Goal: Task Accomplishment & Management: Complete application form

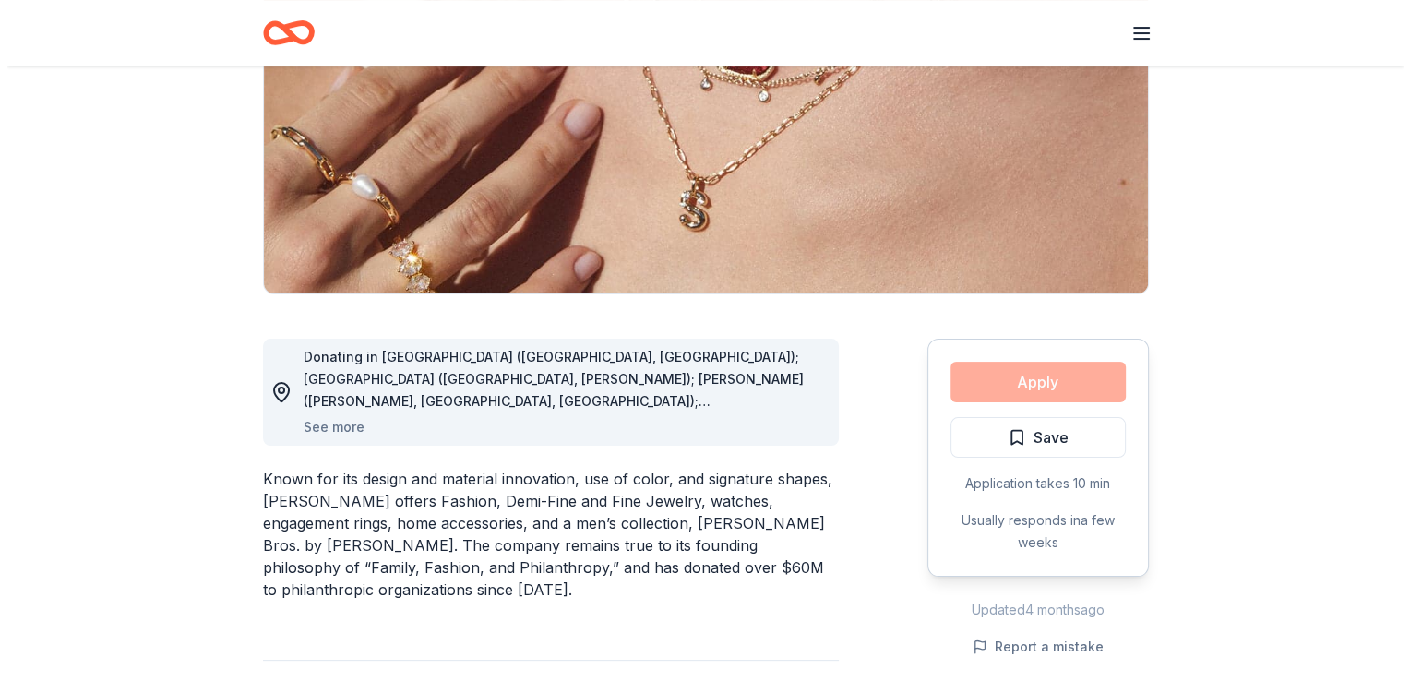
scroll to position [306, 0]
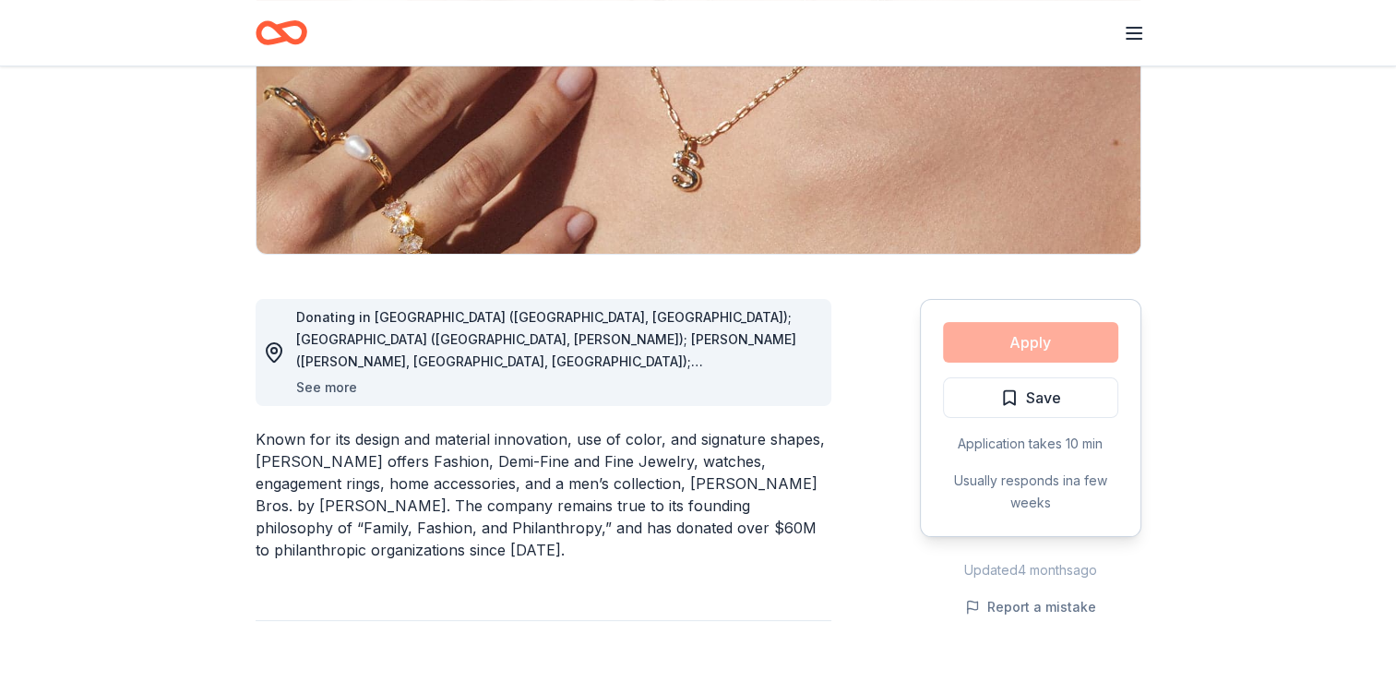
click at [341, 391] on button "See more" at bounding box center [326, 388] width 61 height 22
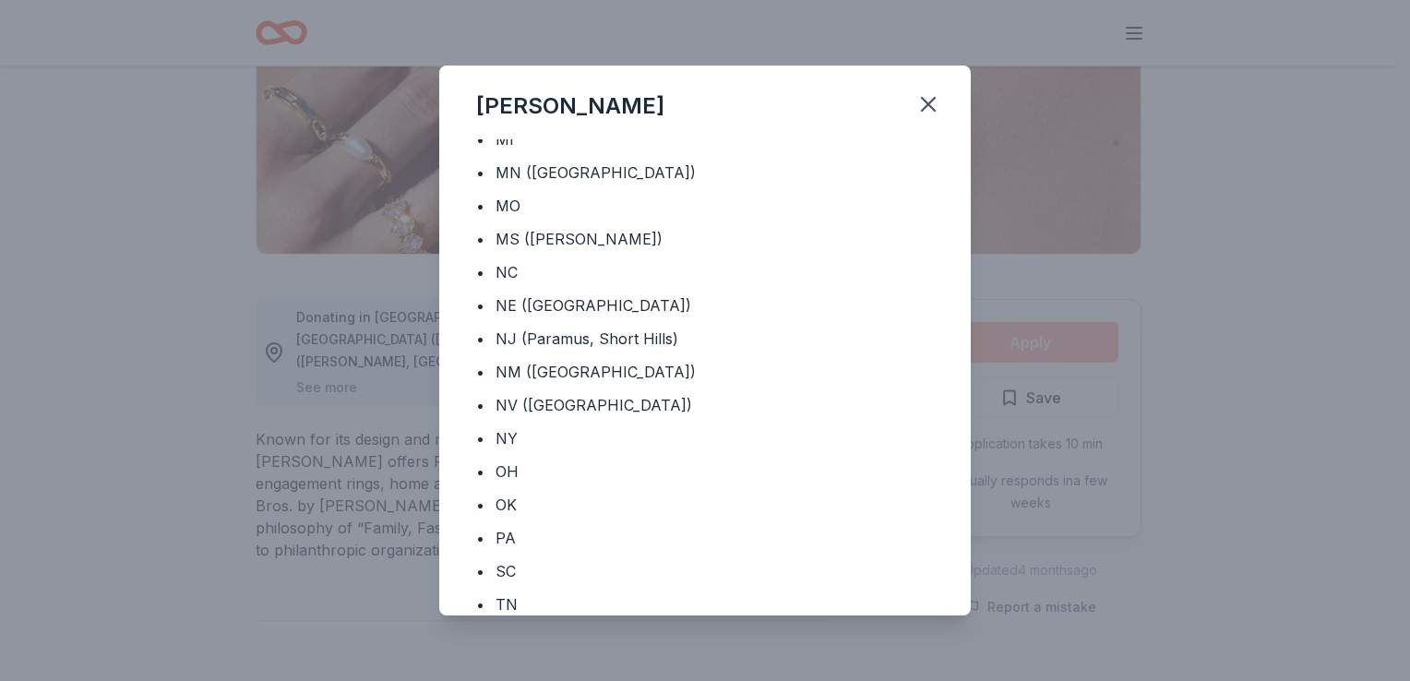
scroll to position [740, 0]
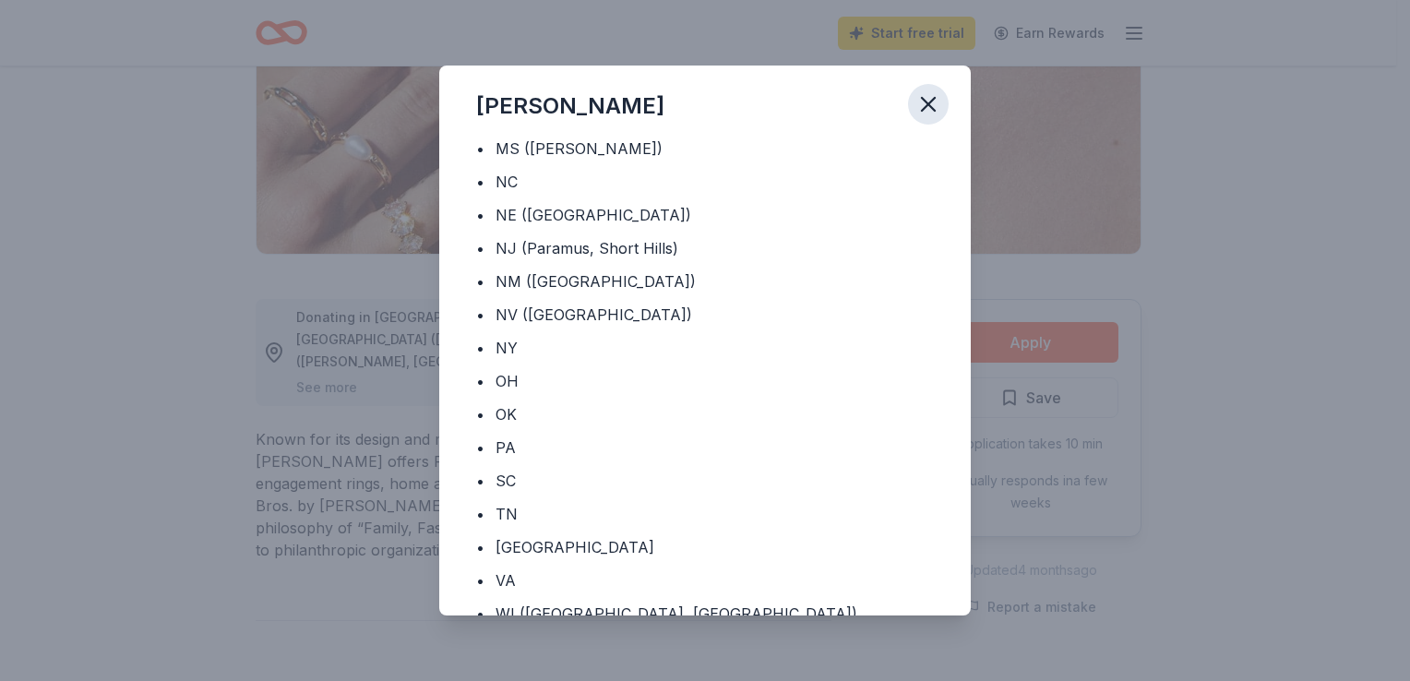
click at [921, 102] on icon "button" at bounding box center [928, 104] width 26 height 26
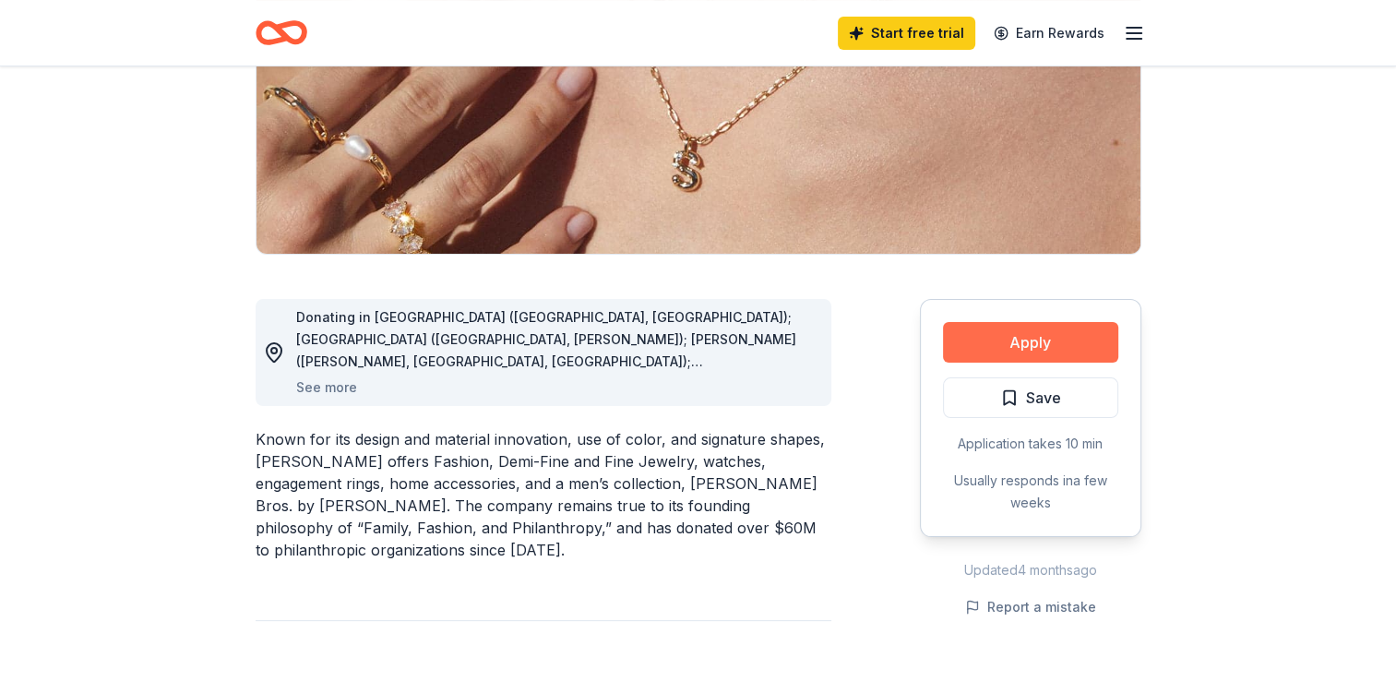
click at [1000, 343] on button "Apply" at bounding box center [1030, 342] width 175 height 41
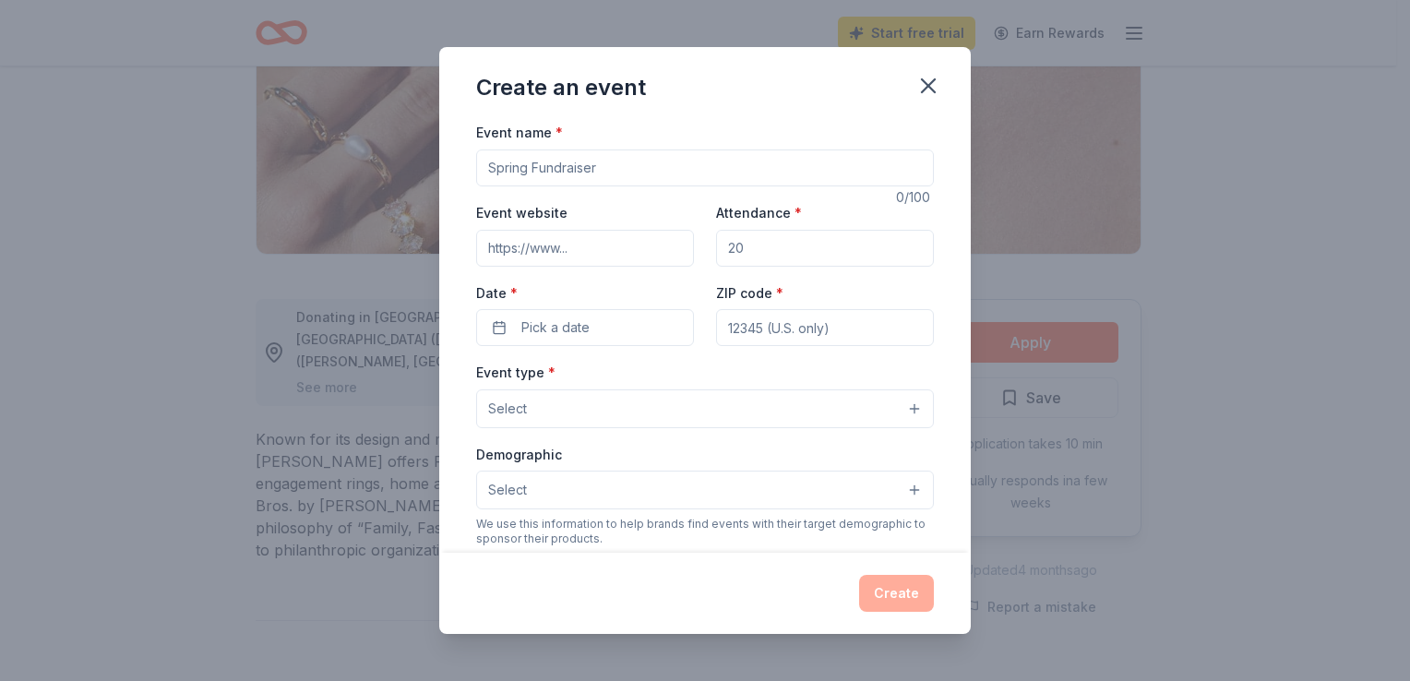
click at [733, 168] on input "Event name *" at bounding box center [705, 168] width 458 height 37
type input "For the Kids Gala"
type input "[URL][DOMAIN_NAME]"
type input "250"
click at [613, 330] on button "Pick a date" at bounding box center [585, 327] width 218 height 37
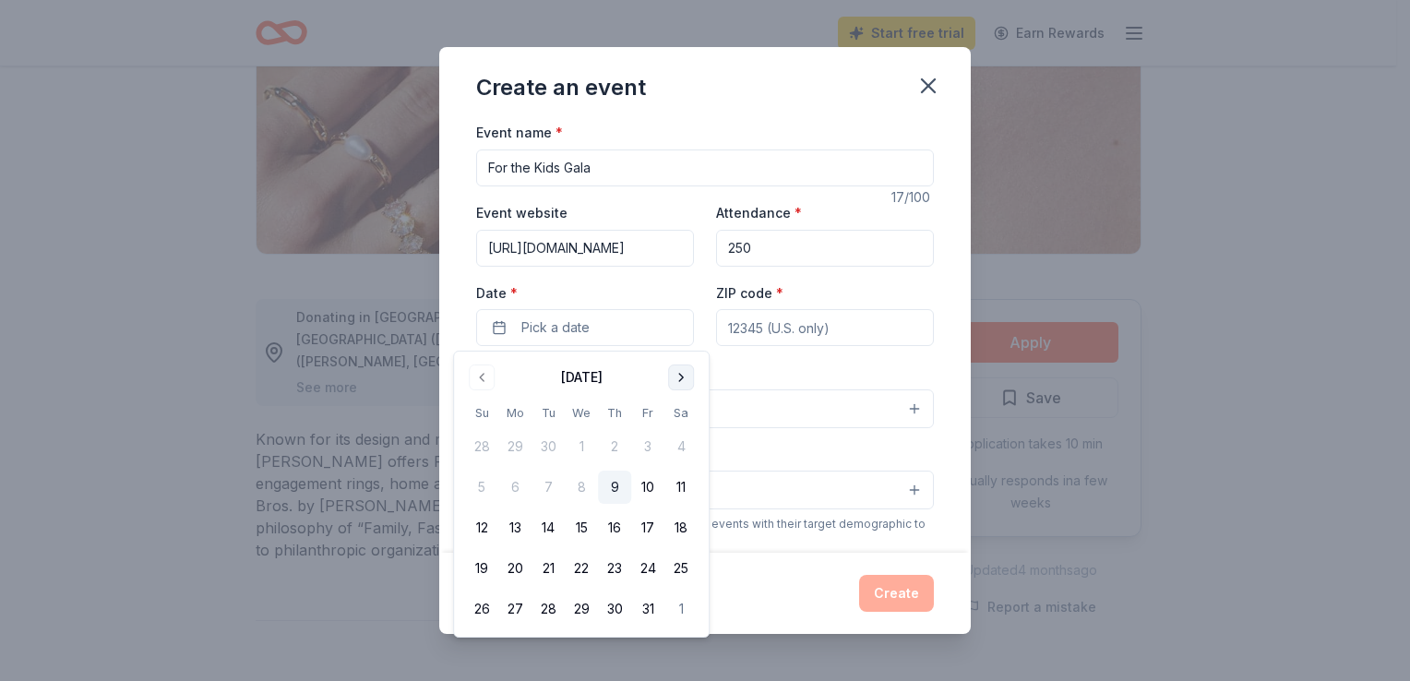
click at [681, 380] on button "Go to next month" at bounding box center [681, 378] width 26 height 26
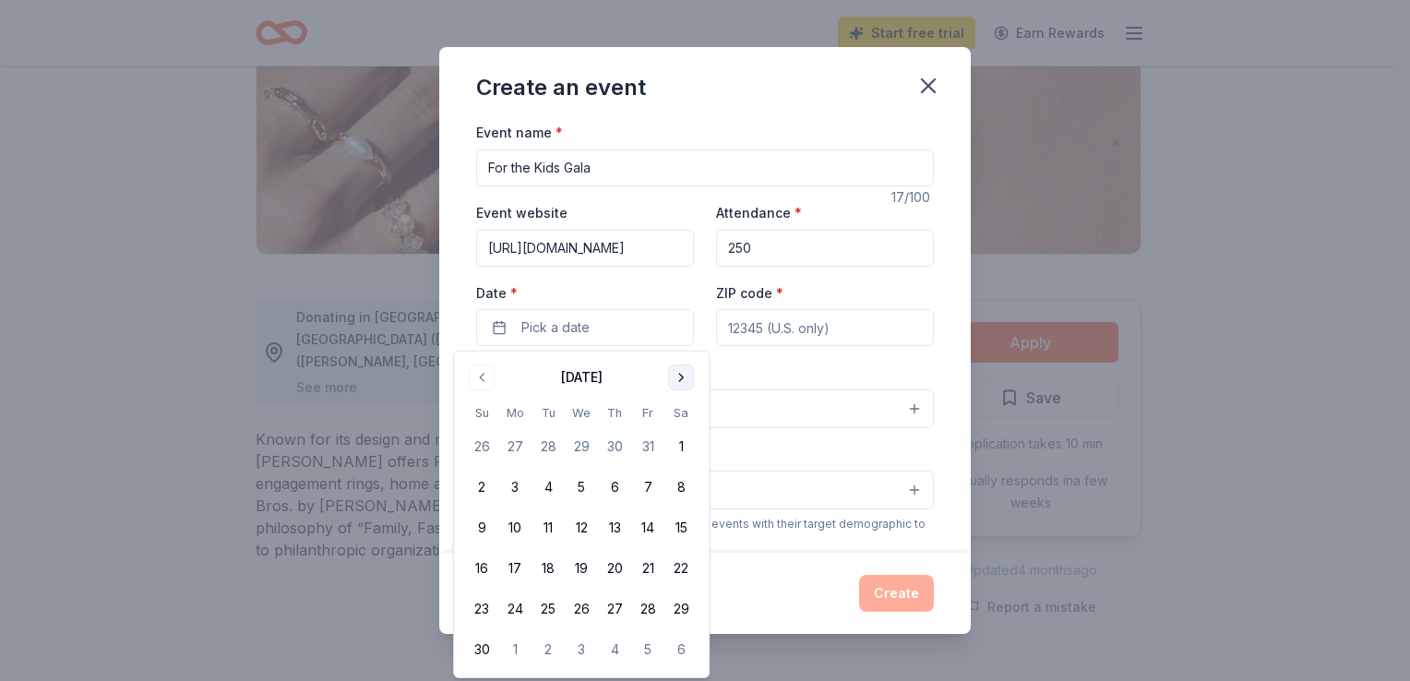
click at [681, 380] on button "Go to next month" at bounding box center [681, 378] width 26 height 26
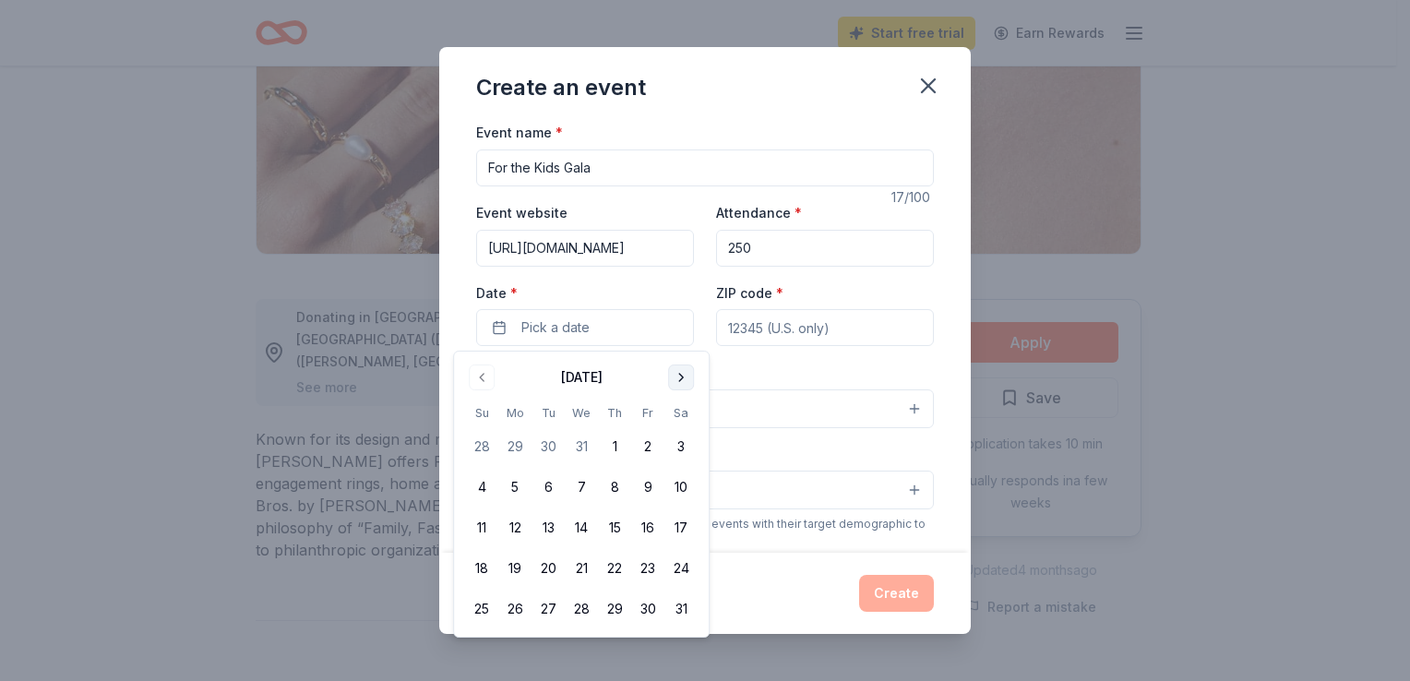
click at [681, 380] on button "Go to next month" at bounding box center [681, 378] width 26 height 26
click at [683, 484] on button "14" at bounding box center [680, 487] width 33 height 33
click at [810, 329] on input "ZIP code *" at bounding box center [825, 327] width 218 height 37
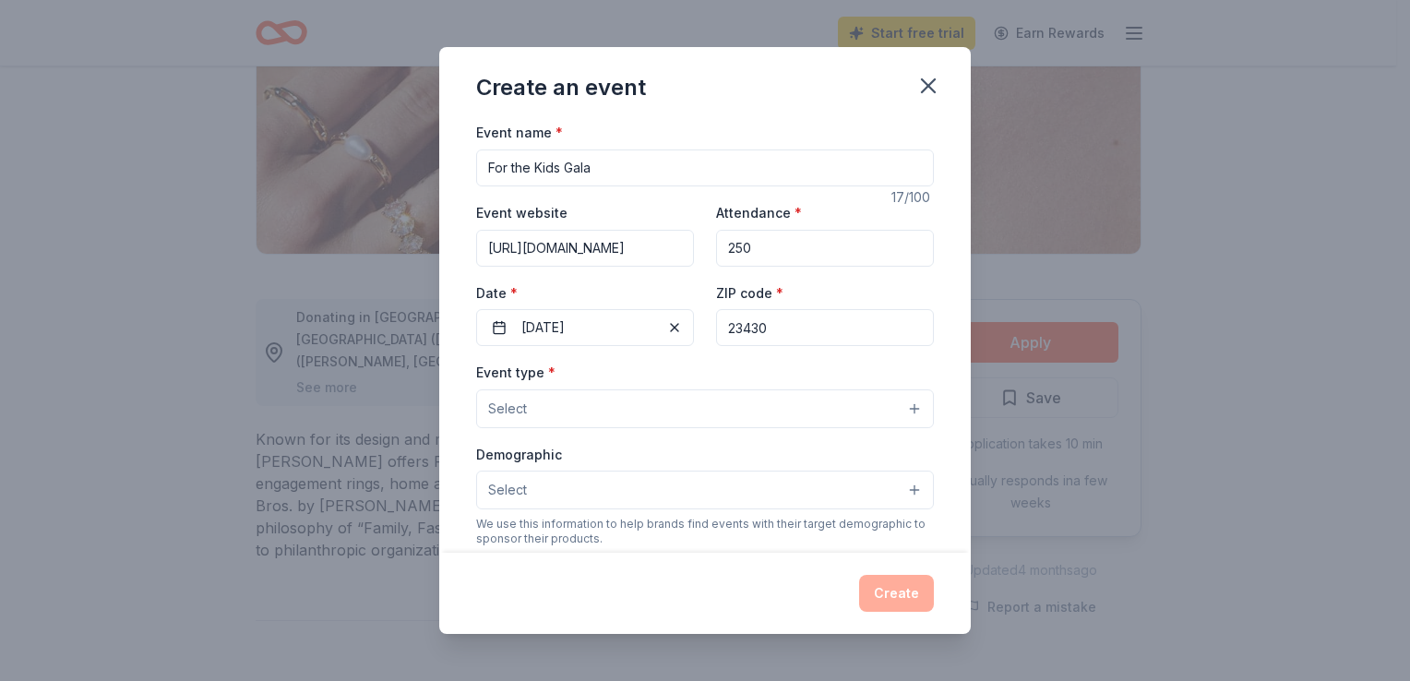
type input "23430"
click at [789, 415] on button "Select" at bounding box center [705, 408] width 458 height 39
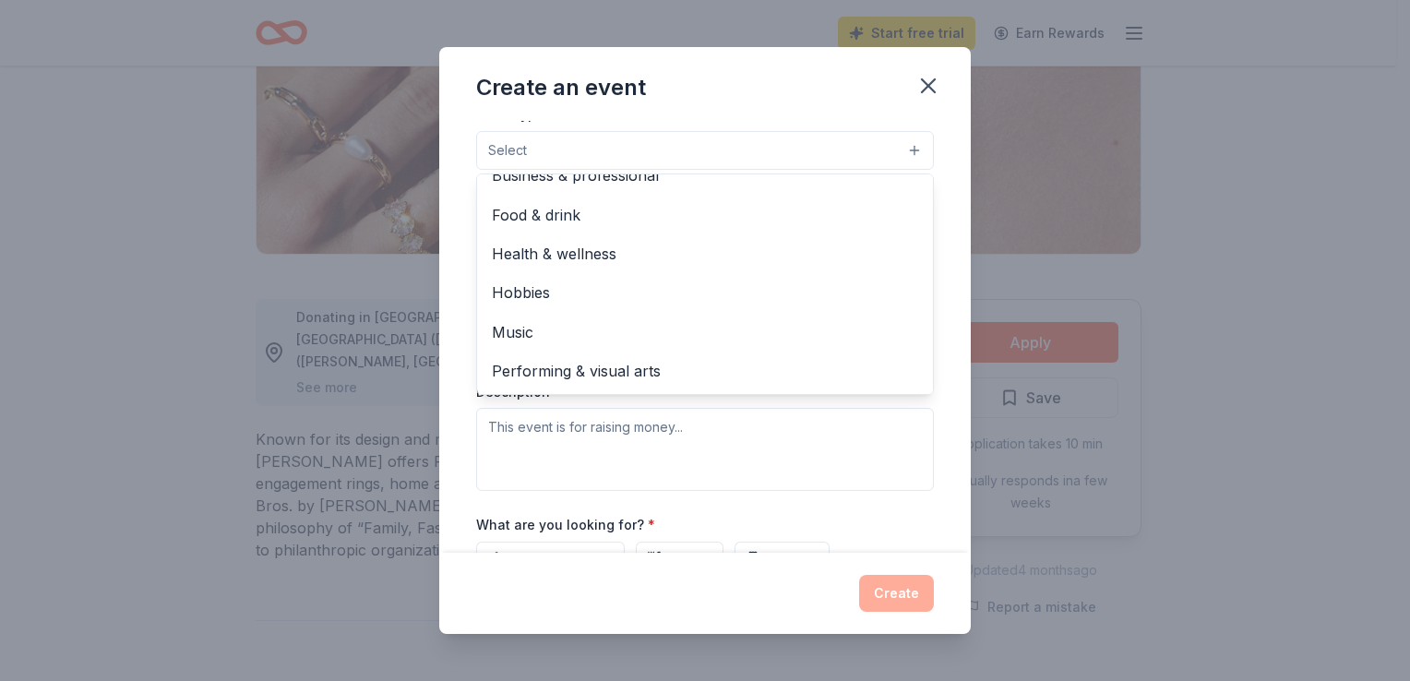
scroll to position [0, 0]
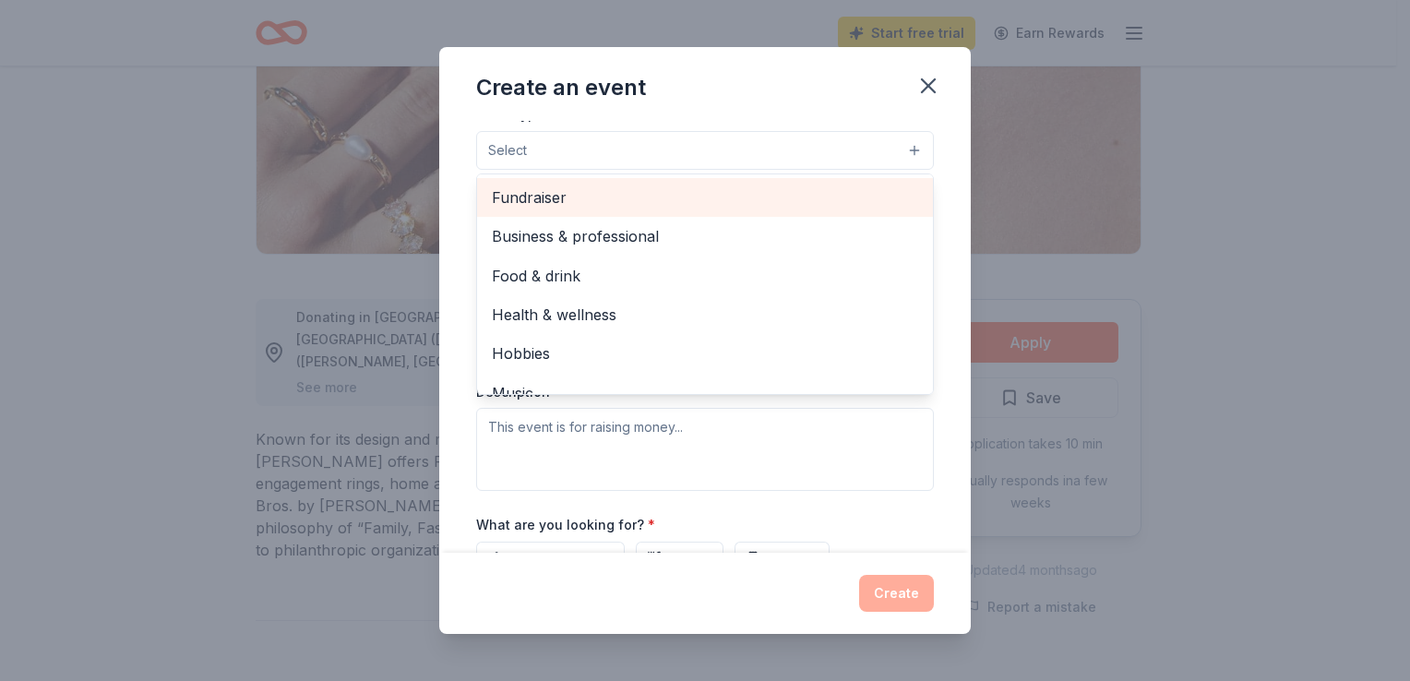
click at [847, 196] on span "Fundraiser" at bounding box center [705, 197] width 426 height 24
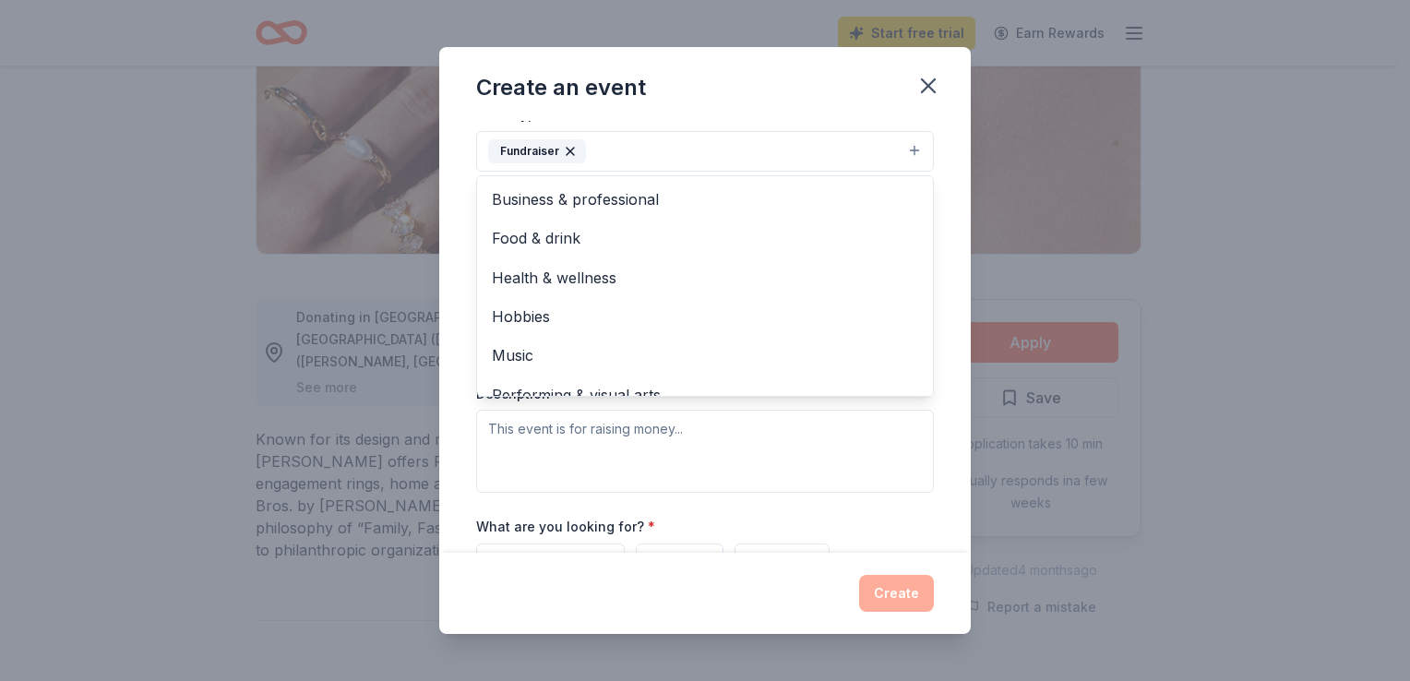
click at [939, 249] on div "Event name * For the Kids Gala 17 /100 Event website https://www.iwacademy.com …" at bounding box center [705, 336] width 532 height 431
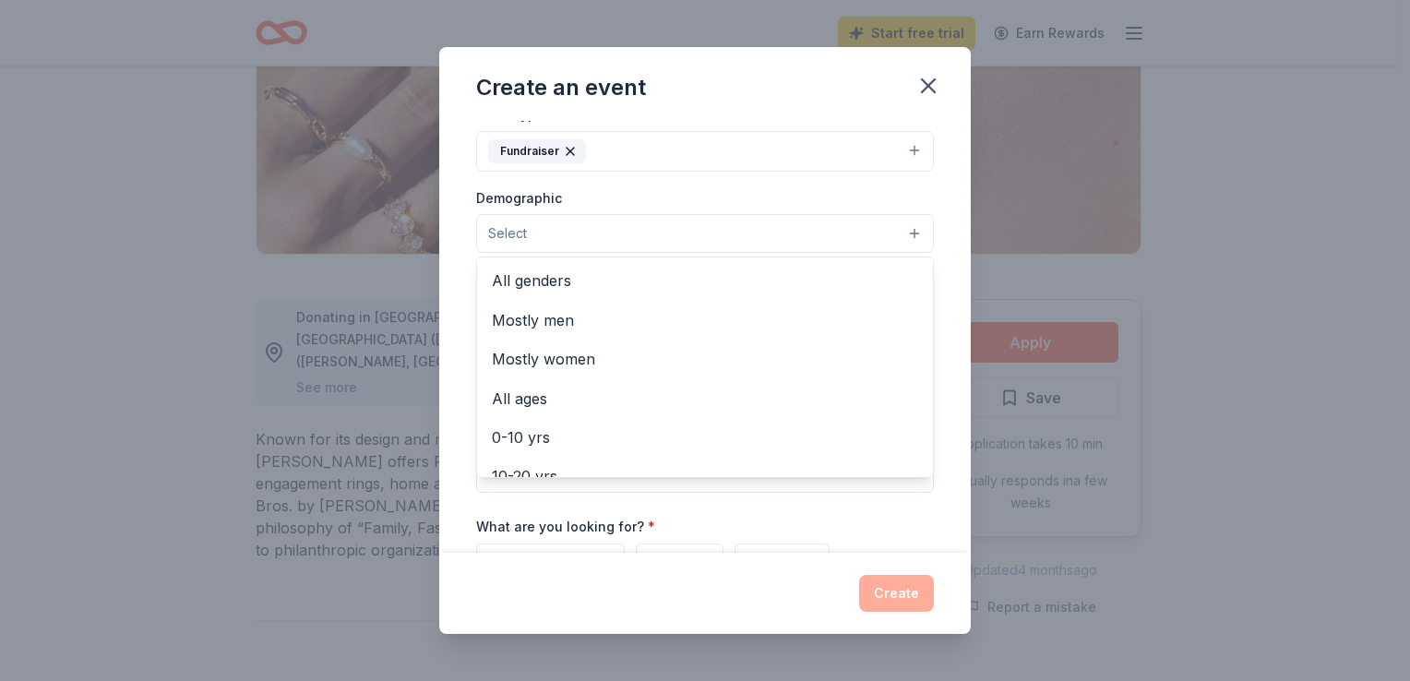
click at [764, 231] on button "Select" at bounding box center [705, 233] width 458 height 39
click at [731, 391] on span "All ages" at bounding box center [705, 399] width 426 height 24
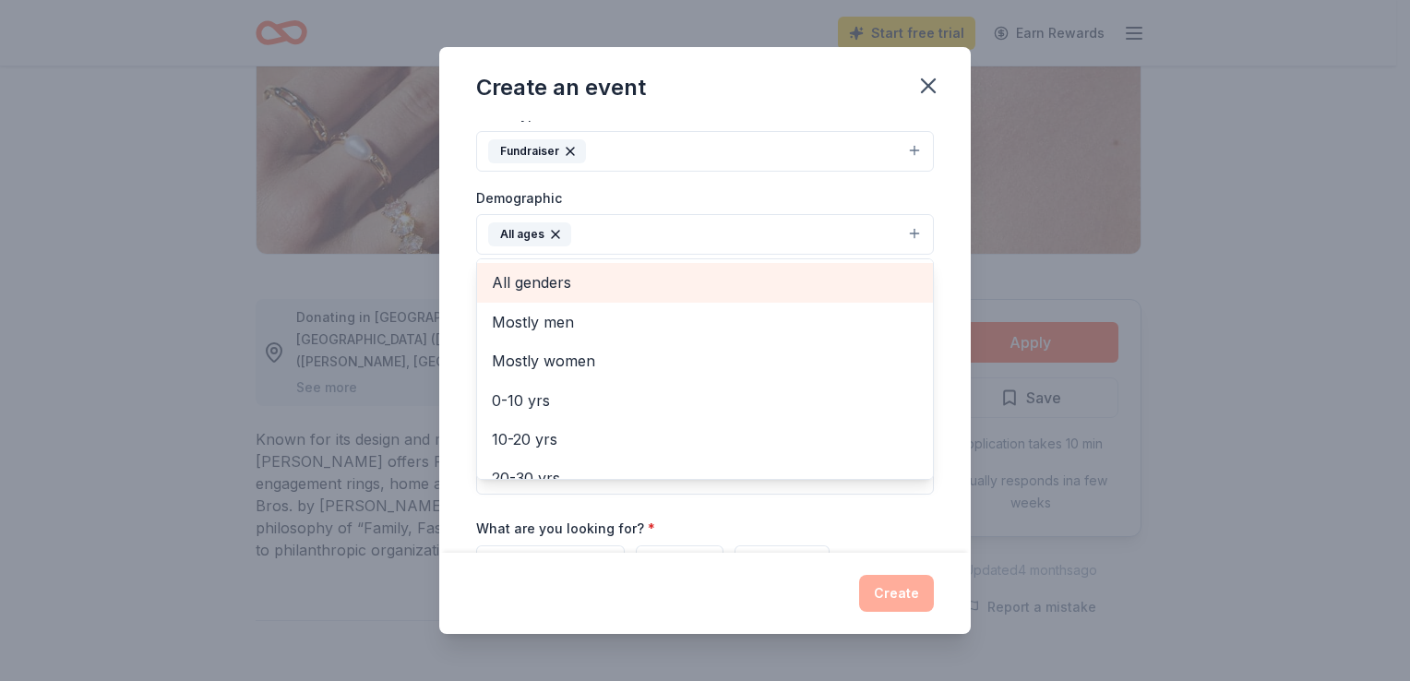
click at [783, 285] on span "All genders" at bounding box center [705, 282] width 426 height 24
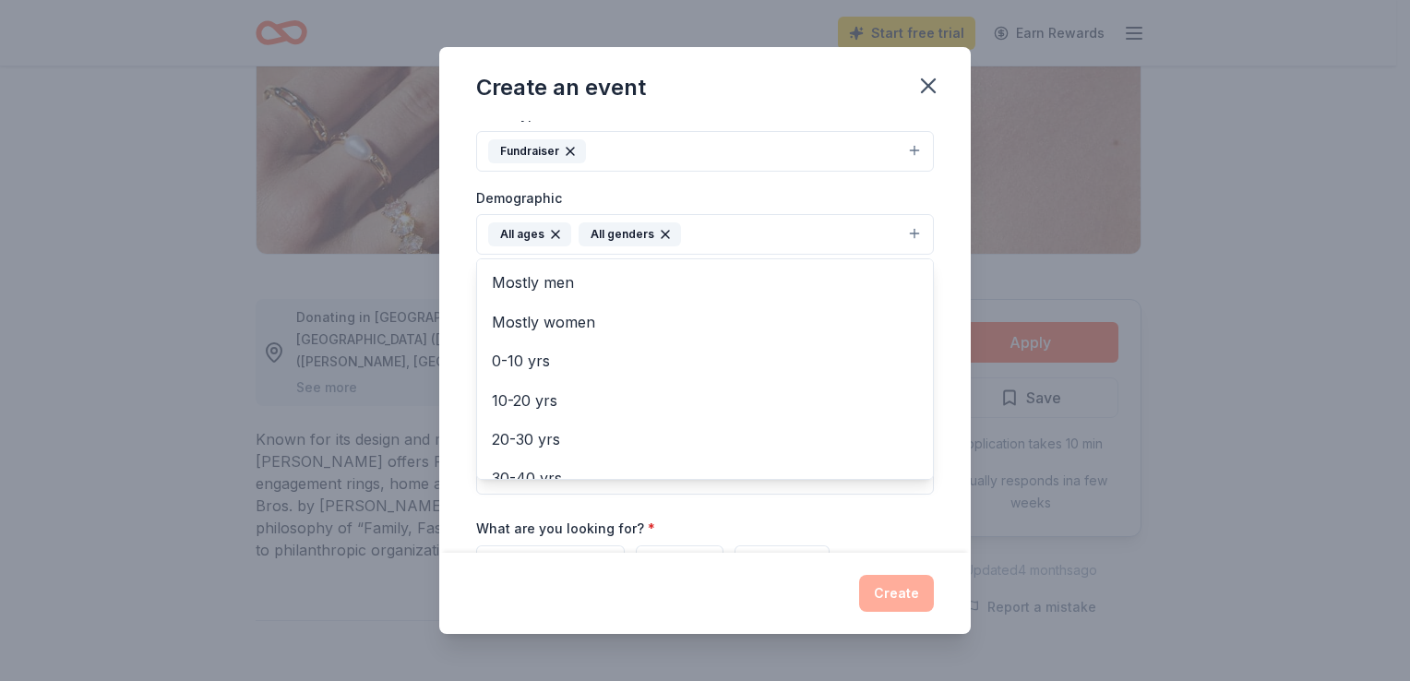
click at [934, 231] on div "Event name * For the Kids Gala 17 /100 Event website https://www.iwacademy.com …" at bounding box center [705, 336] width 532 height 431
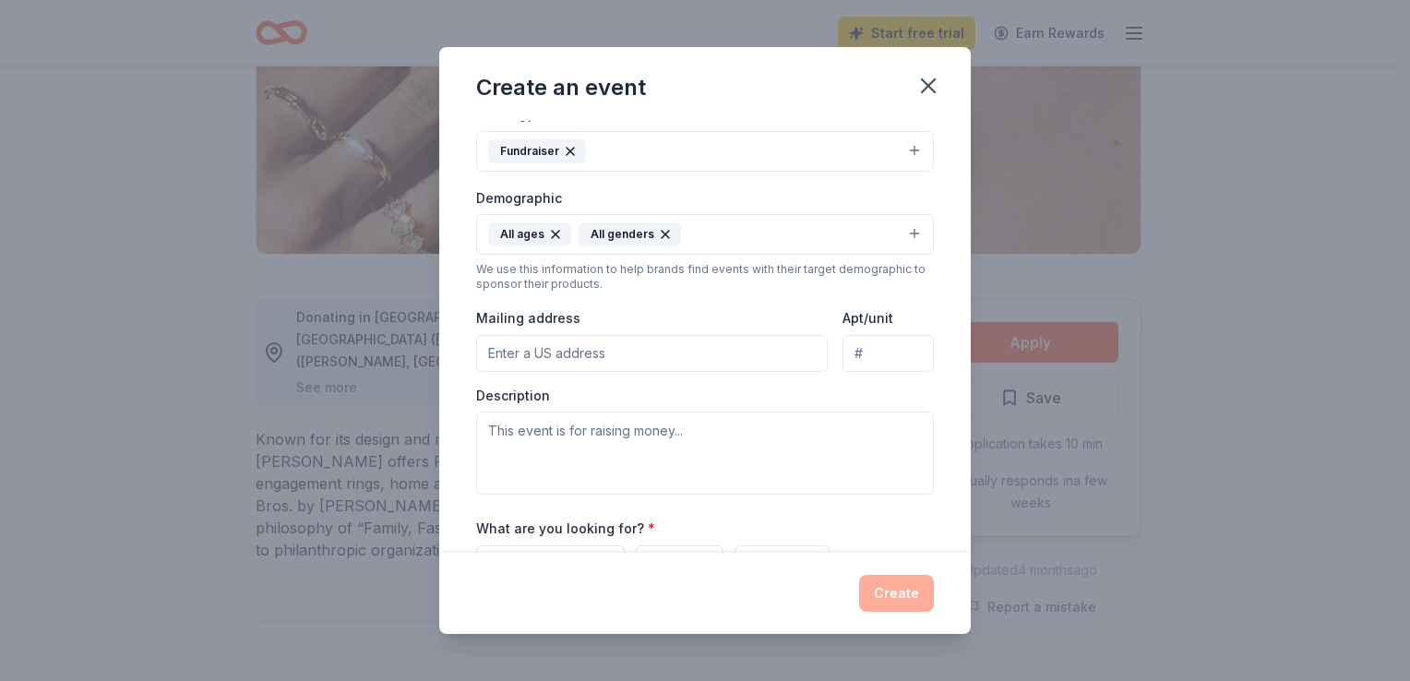
click at [757, 350] on input "Mailing address" at bounding box center [652, 353] width 352 height 37
type input "[STREET_ADDRESS]"
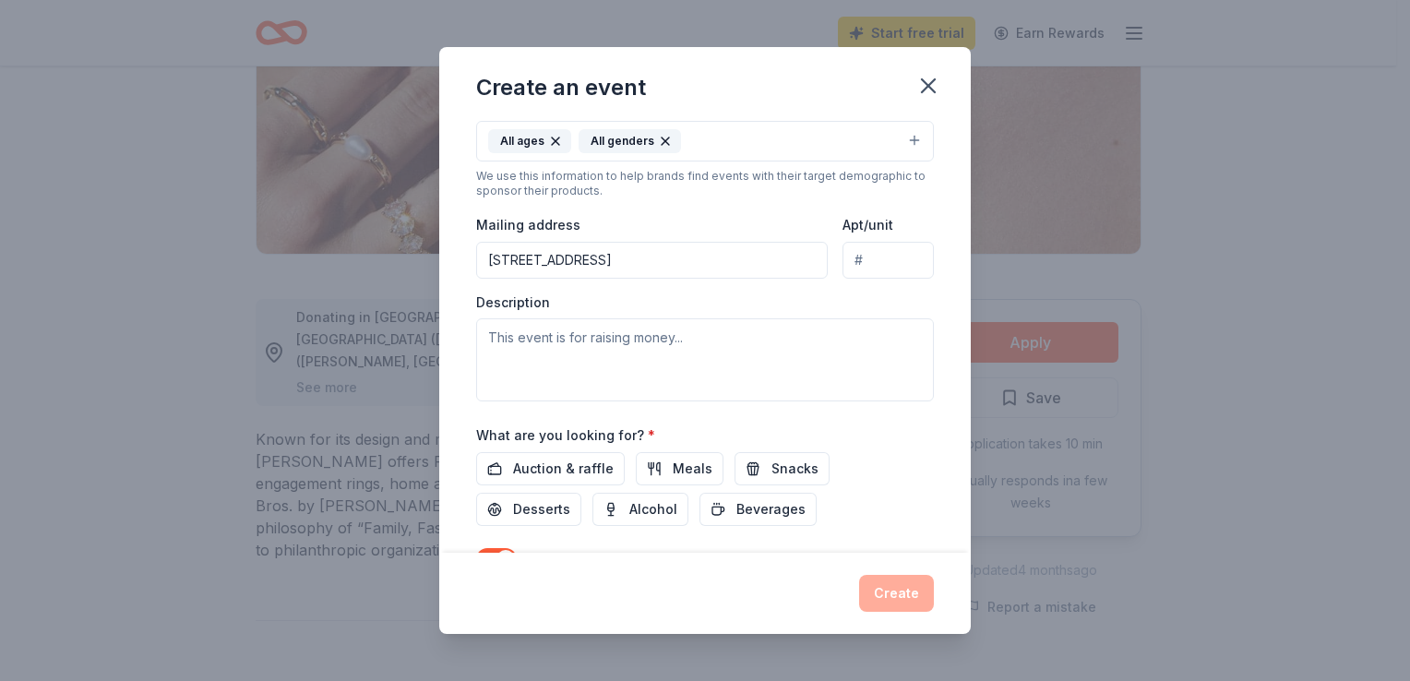
scroll to position [353, 0]
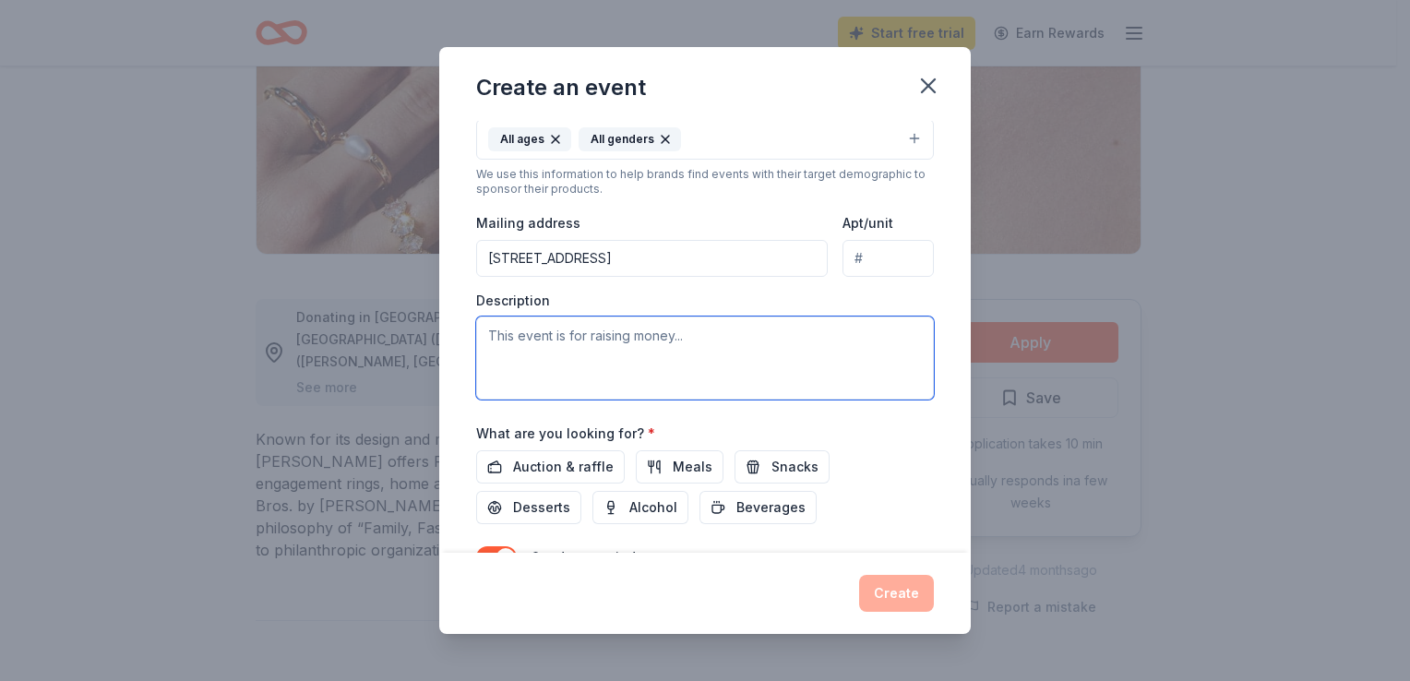
click at [804, 328] on textarea at bounding box center [705, 358] width 458 height 83
type textarea "the children in our school through increased technology and capital improvements"
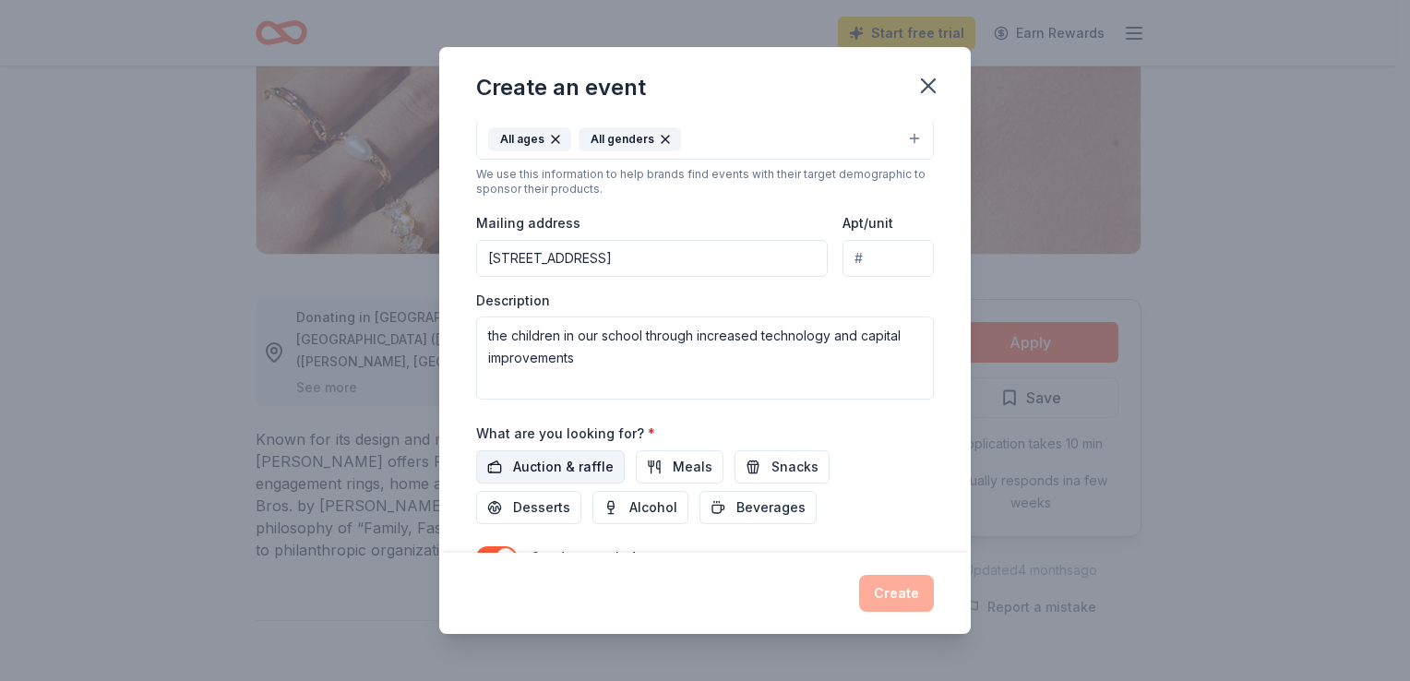
click at [568, 461] on span "Auction & raffle" at bounding box center [563, 467] width 101 height 22
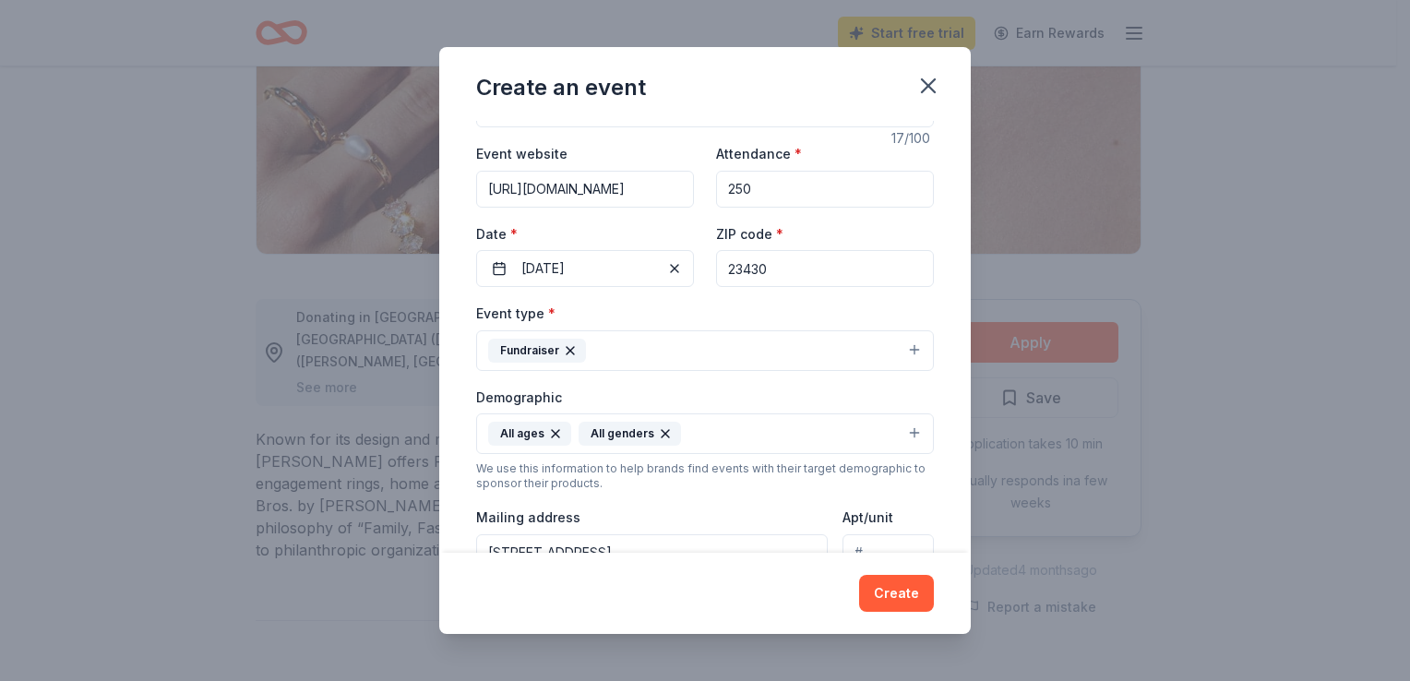
scroll to position [0, 0]
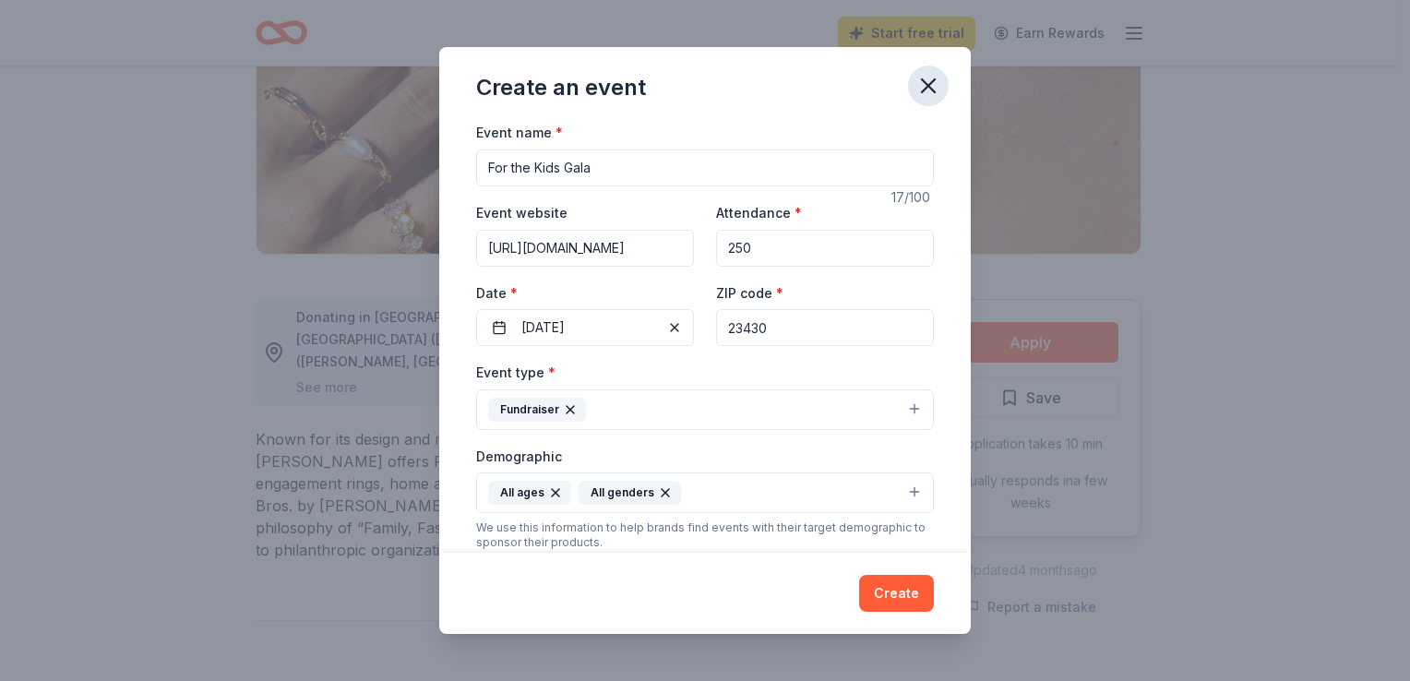
click at [930, 86] on icon "button" at bounding box center [928, 86] width 26 height 26
click at [926, 83] on icon "button" at bounding box center [928, 85] width 13 height 13
click at [919, 90] on icon "button" at bounding box center [928, 86] width 26 height 26
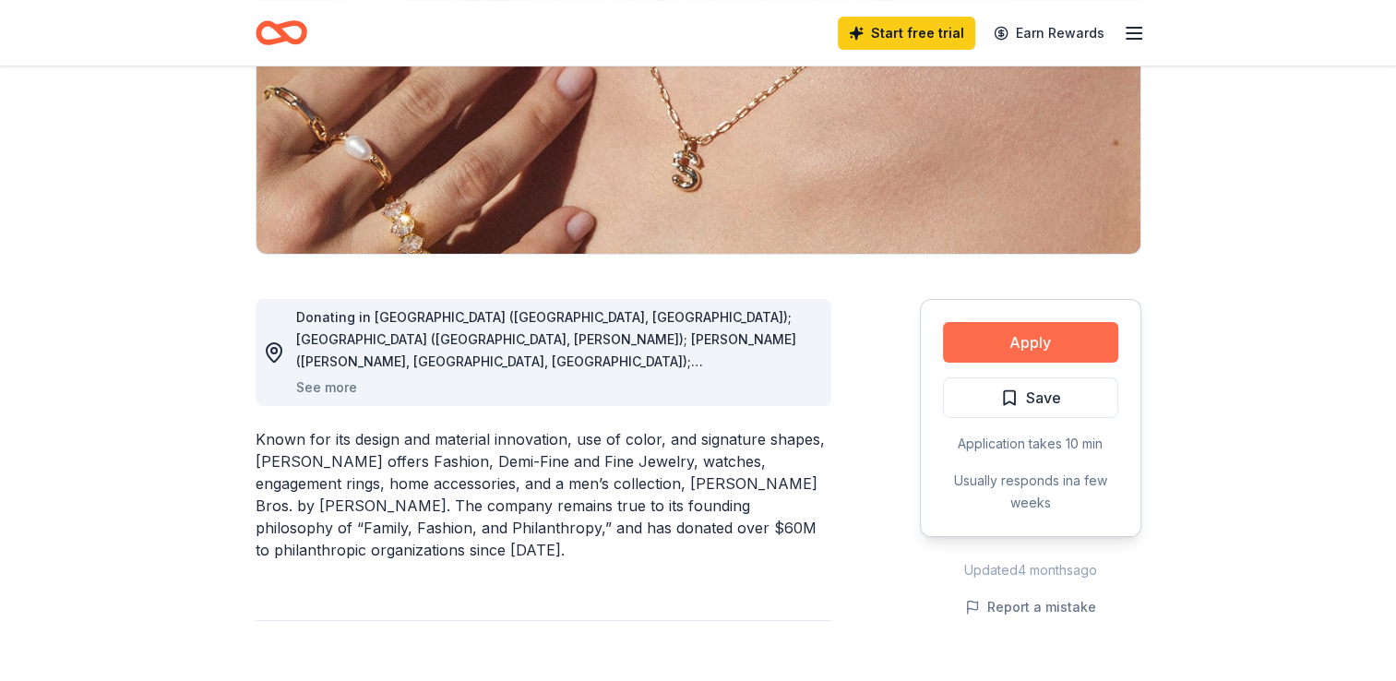
click at [1005, 335] on button "Apply" at bounding box center [1030, 342] width 175 height 41
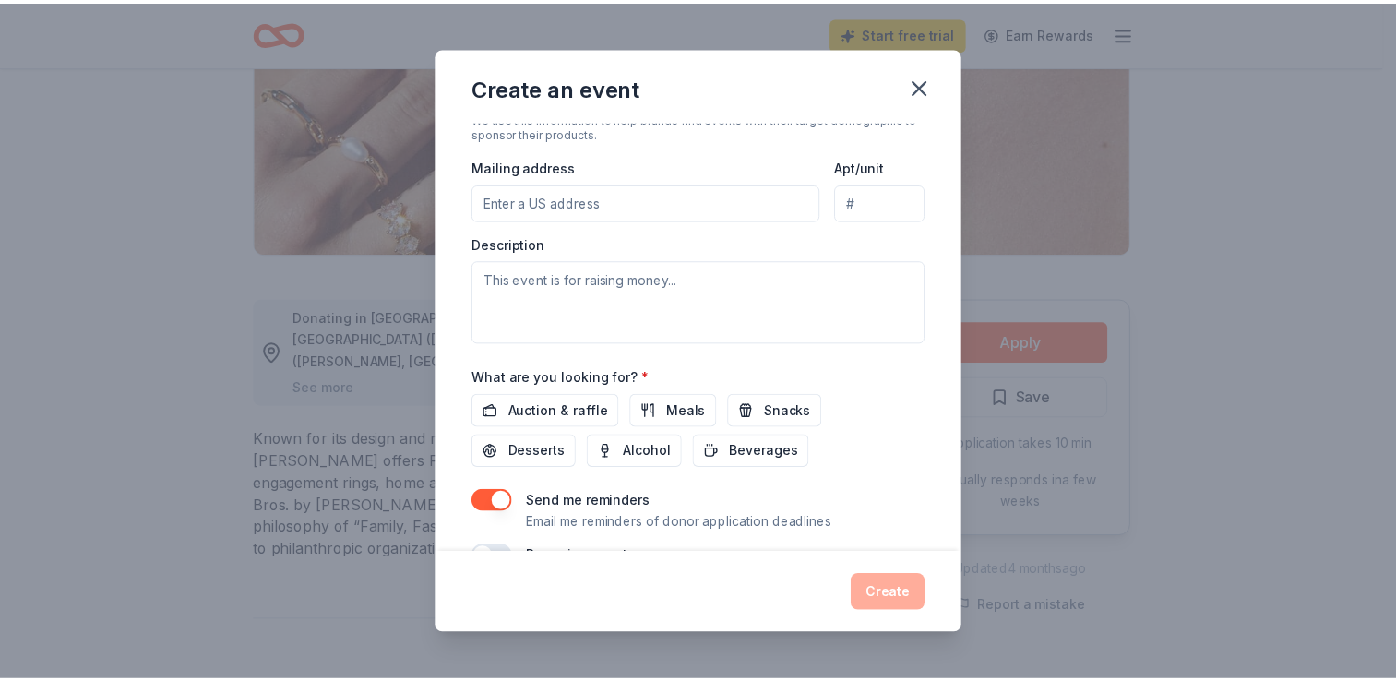
scroll to position [450, 0]
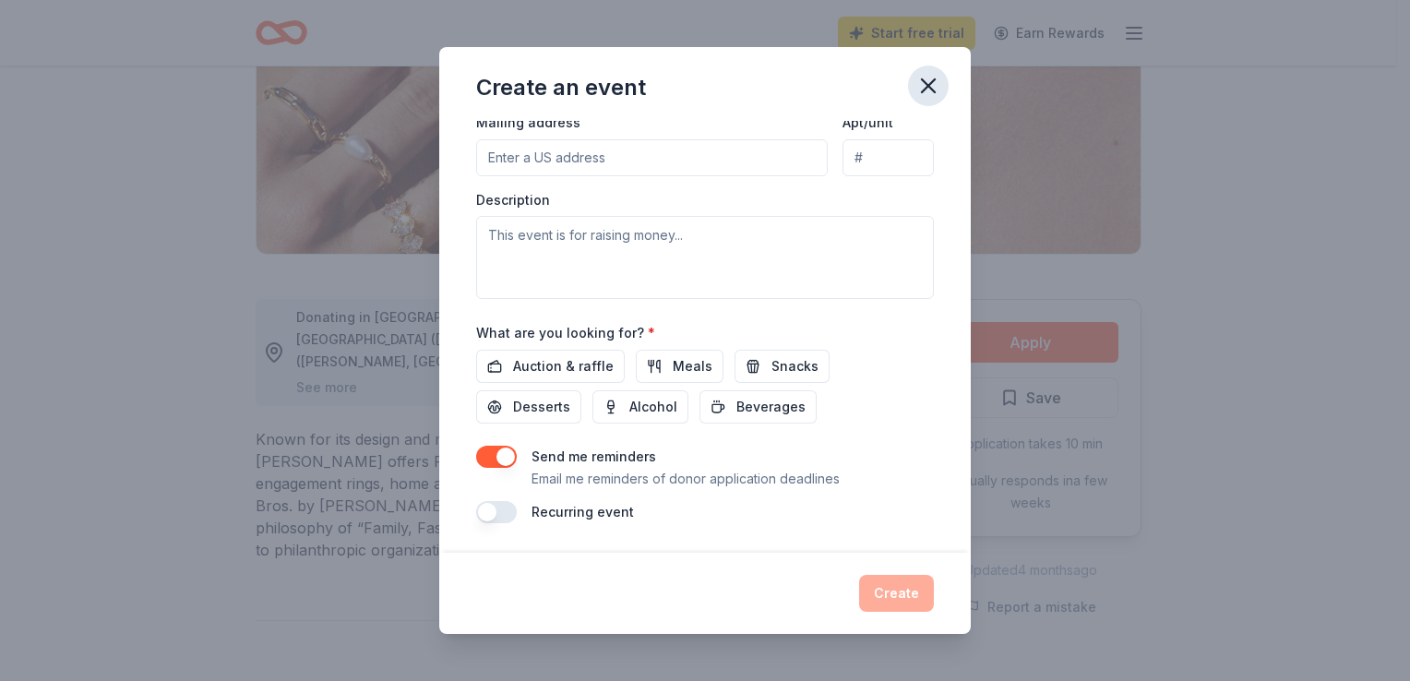
click at [931, 87] on icon "button" at bounding box center [928, 86] width 26 height 26
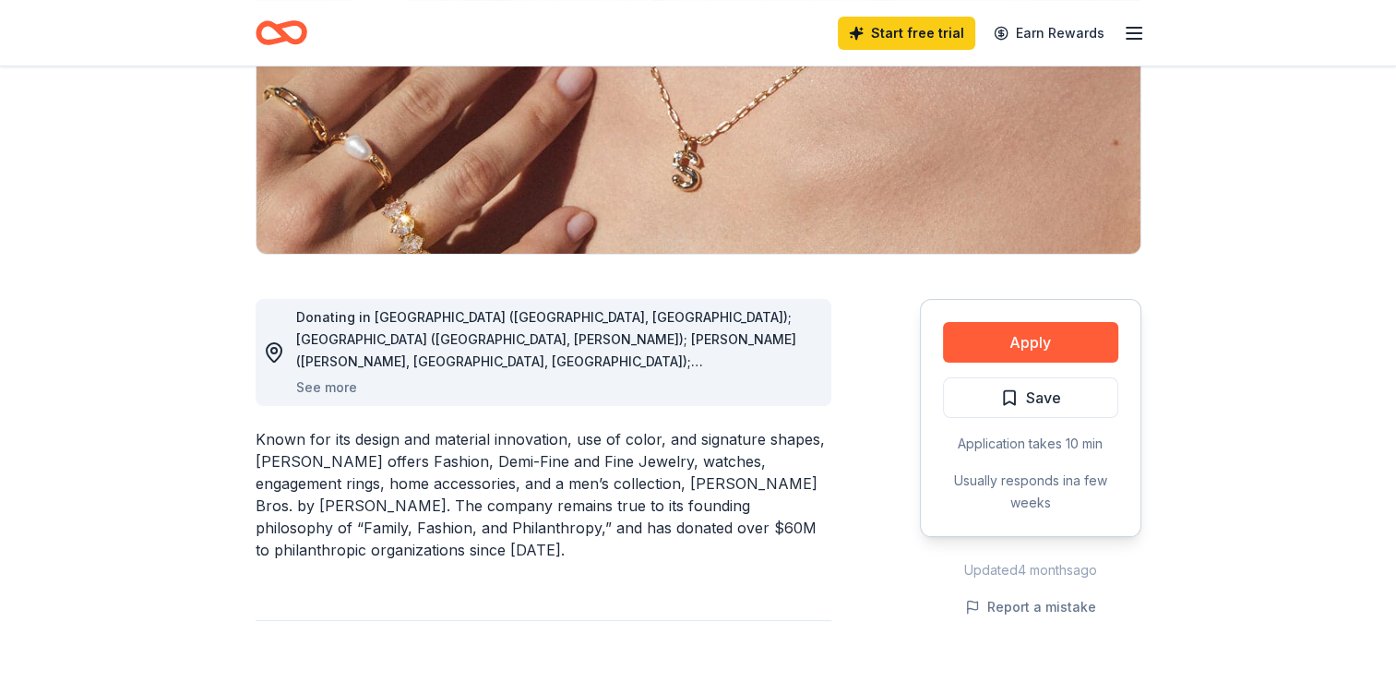
scroll to position [37, 0]
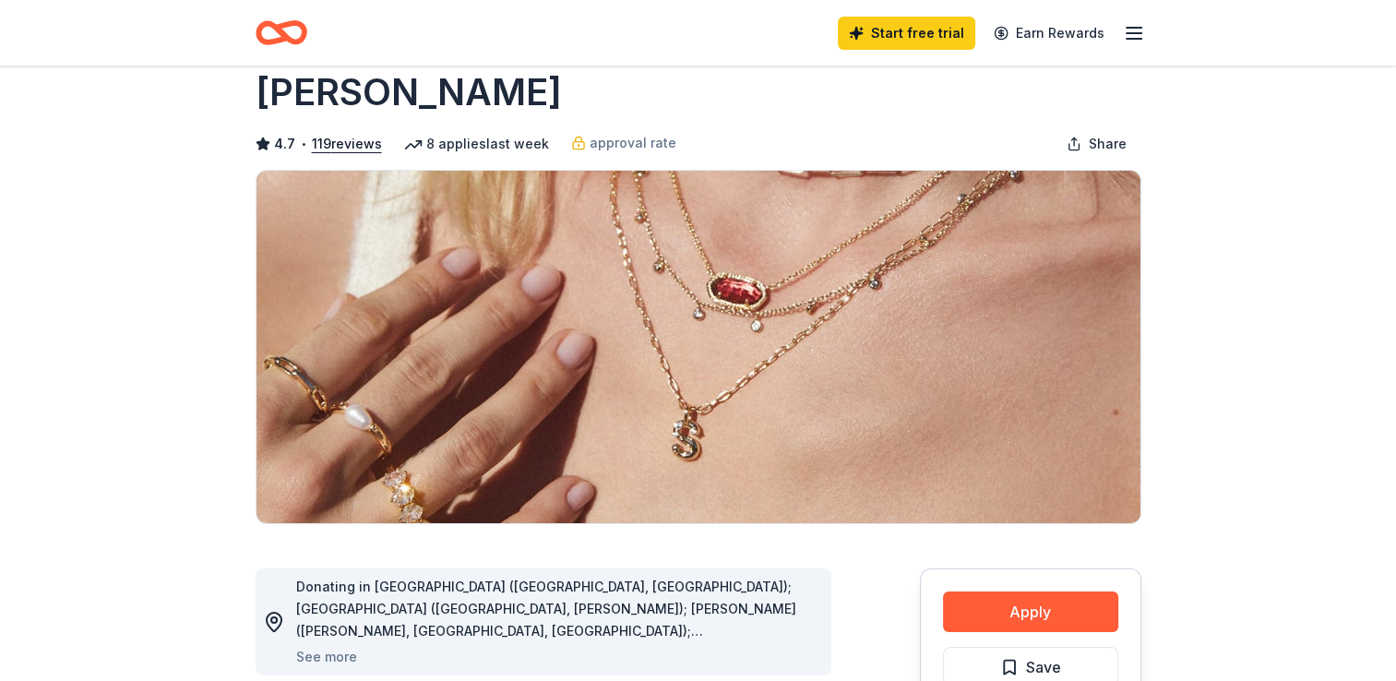
click at [281, 42] on icon "Home" at bounding box center [282, 32] width 52 height 43
click at [296, 28] on icon "Home" at bounding box center [282, 32] width 52 height 43
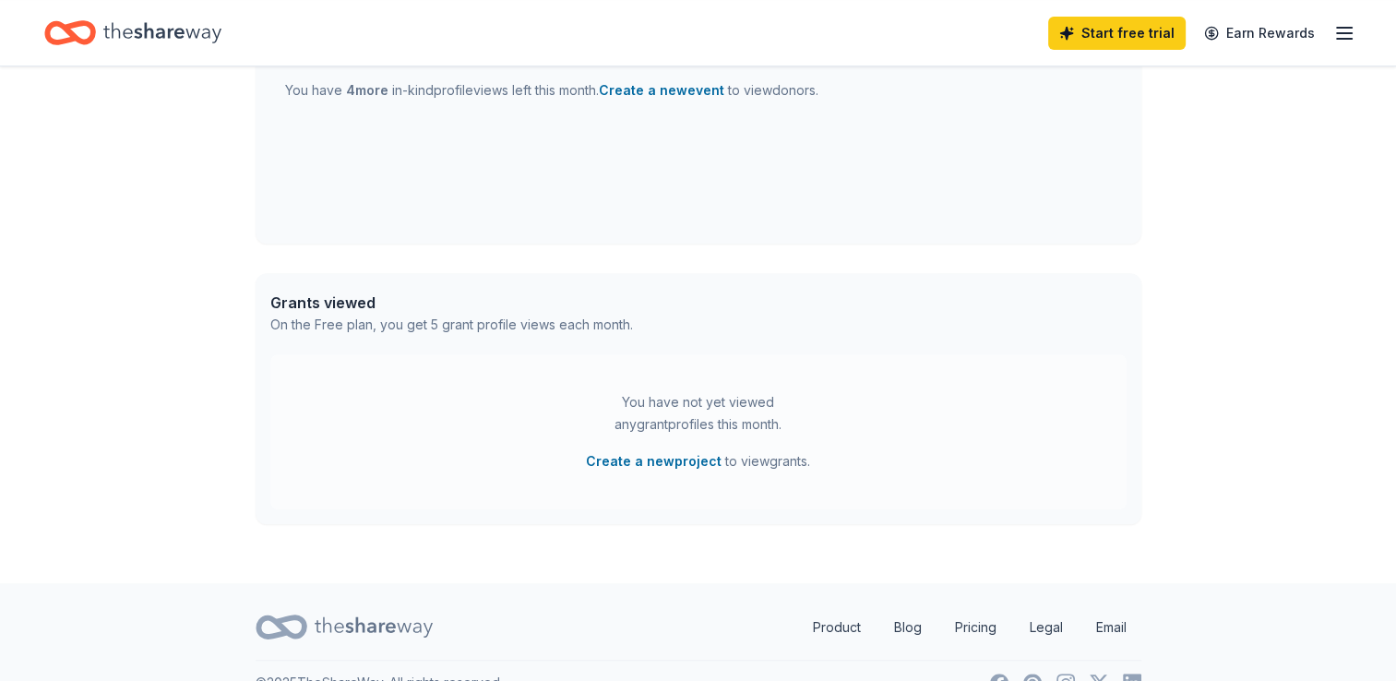
scroll to position [769, 0]
click at [1100, 34] on link "Start free trial" at bounding box center [1117, 33] width 138 height 33
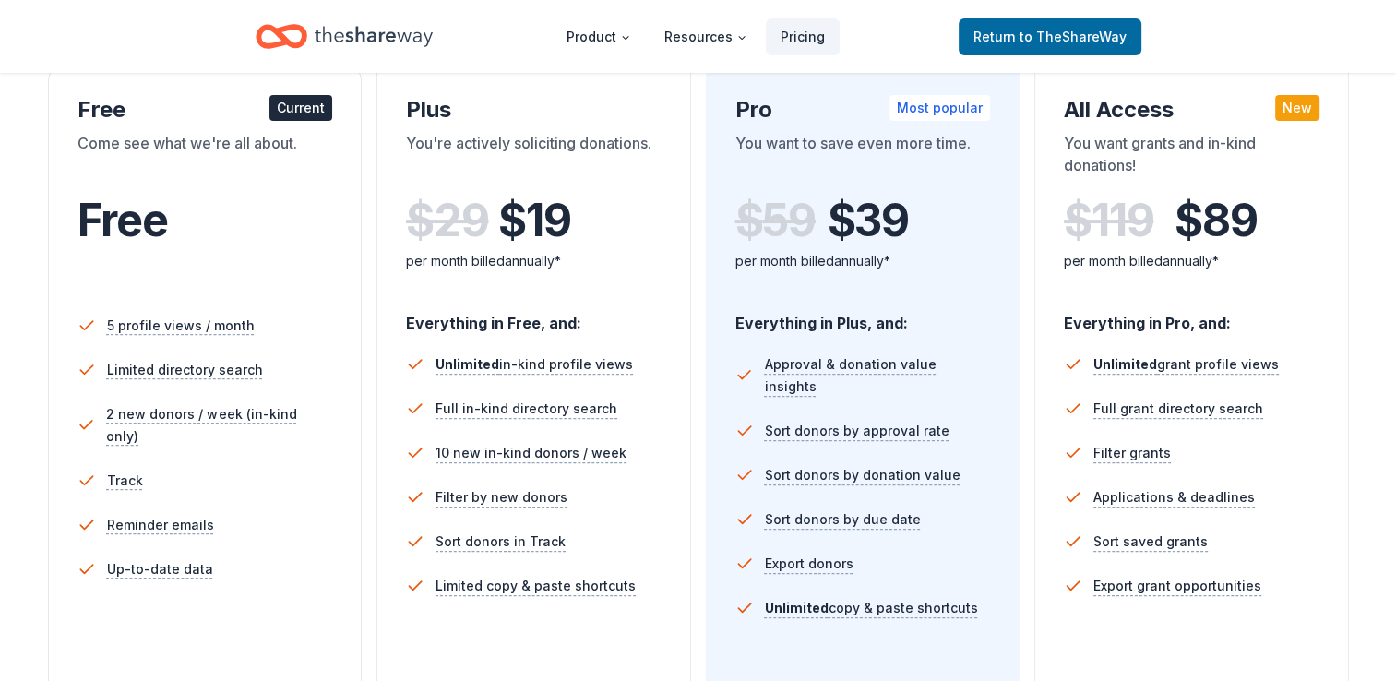
scroll to position [332, 0]
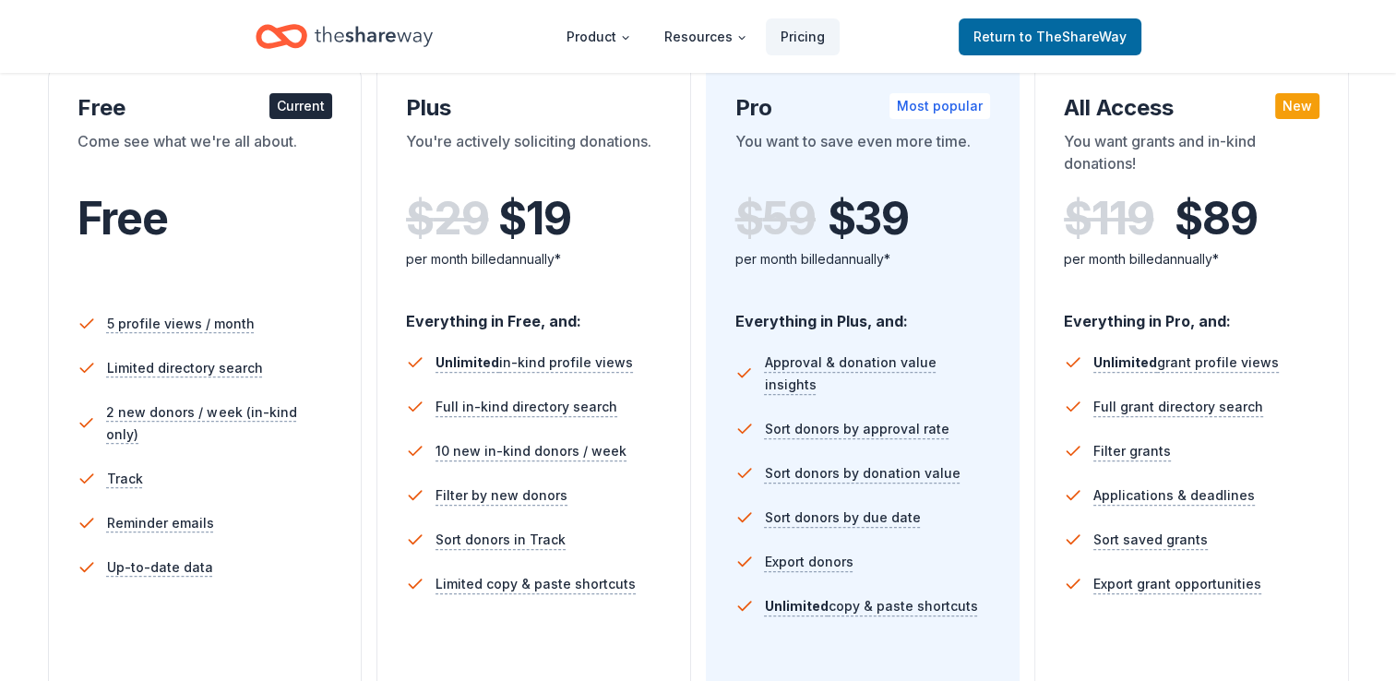
click at [320, 109] on div "Current" at bounding box center [300, 106] width 63 height 26
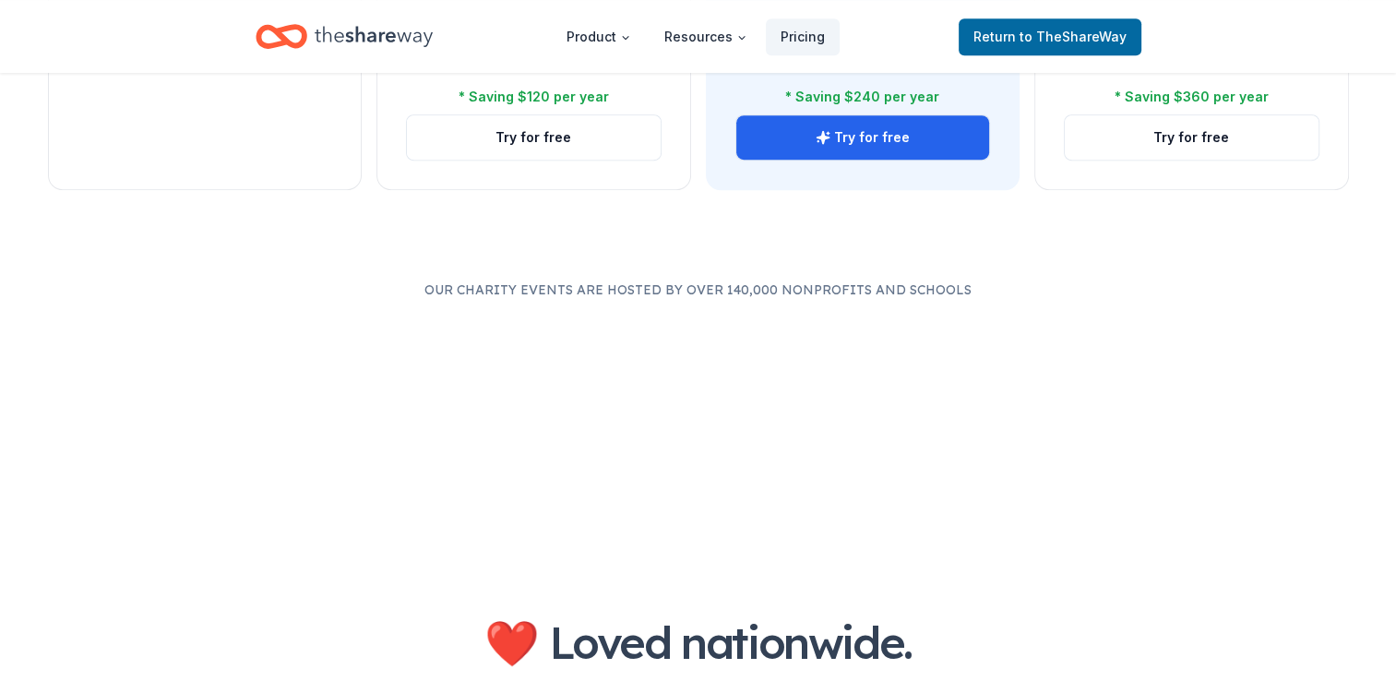
scroll to position [923, 0]
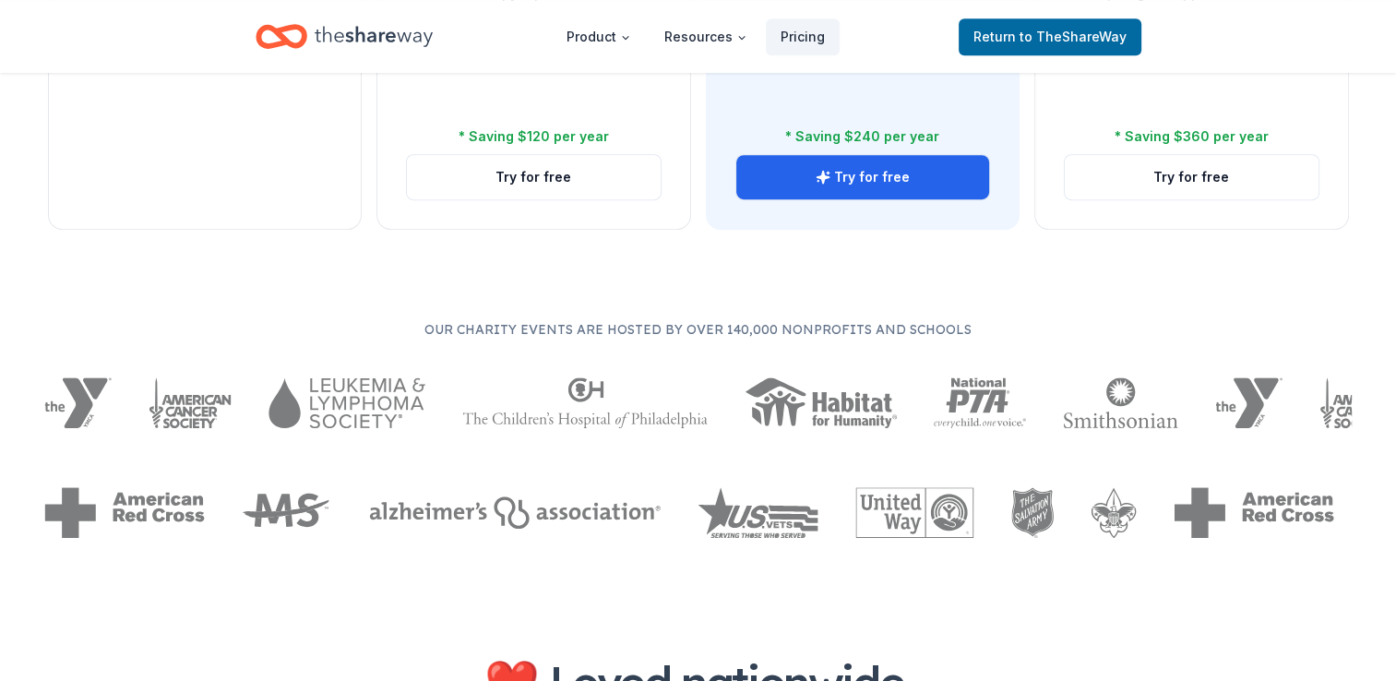
click at [368, 45] on icon "Home" at bounding box center [374, 37] width 118 height 38
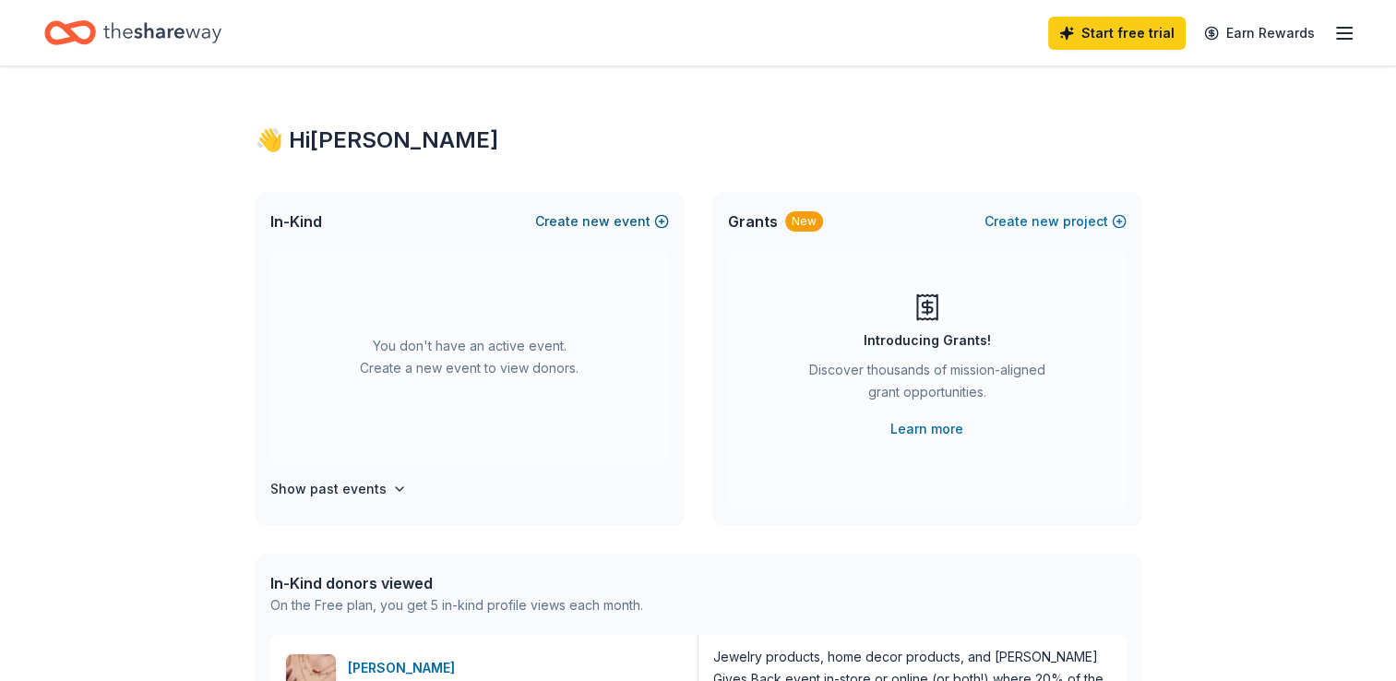
click at [568, 223] on button "Create new event" at bounding box center [602, 221] width 134 height 22
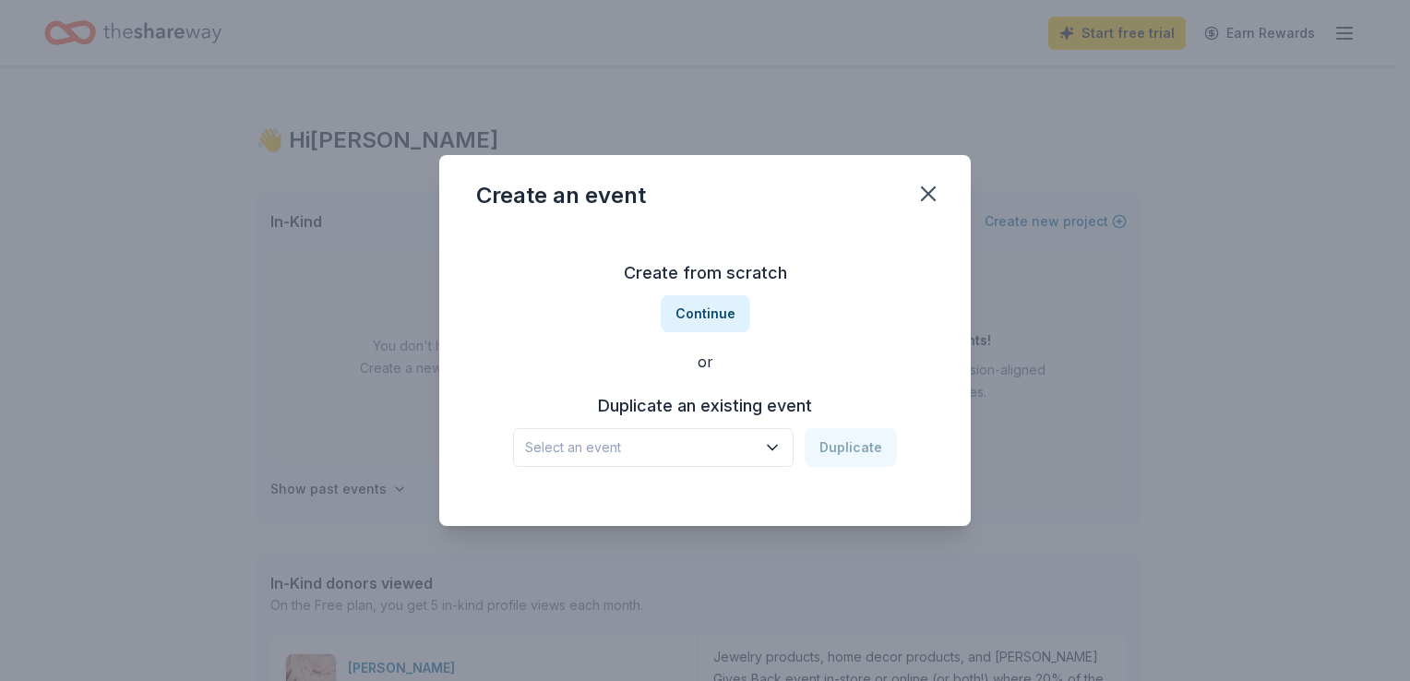
click at [739, 445] on span "Select an event" at bounding box center [640, 448] width 231 height 22
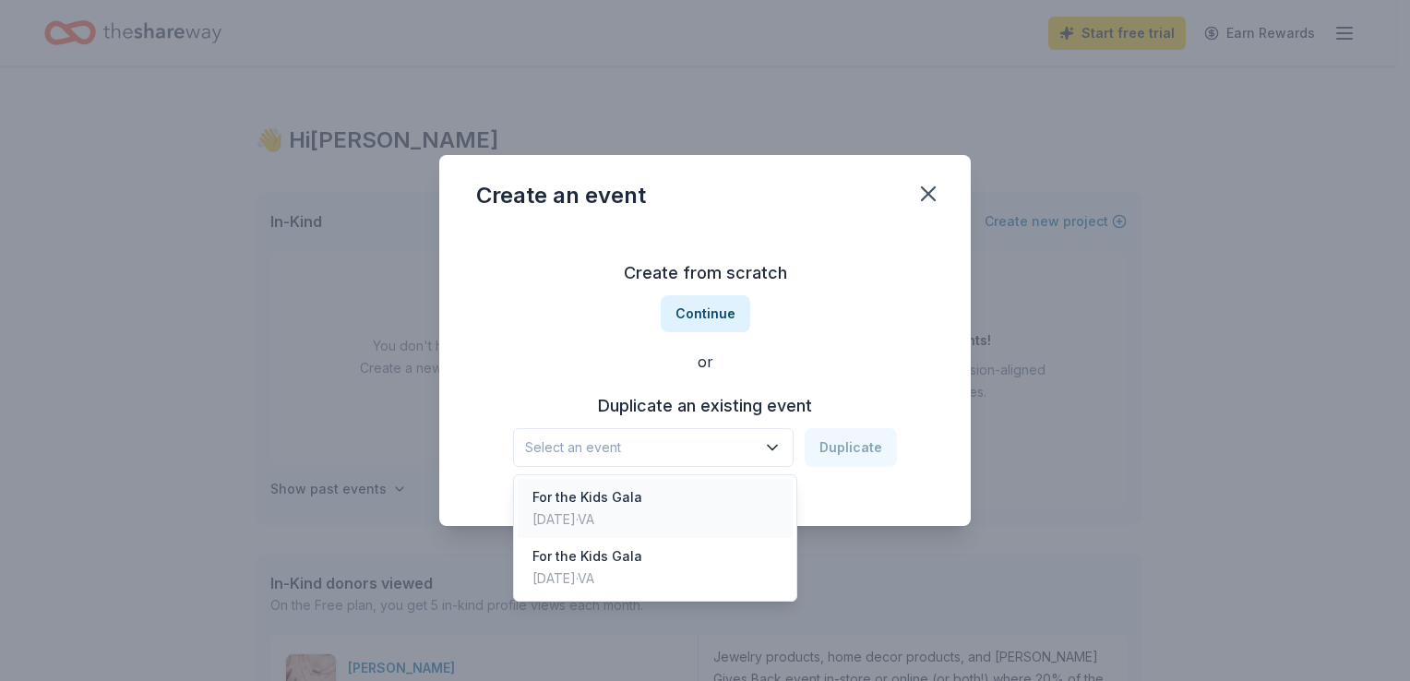
click at [720, 511] on div "For the Kids Gala [DATE] · VA" at bounding box center [655, 508] width 275 height 59
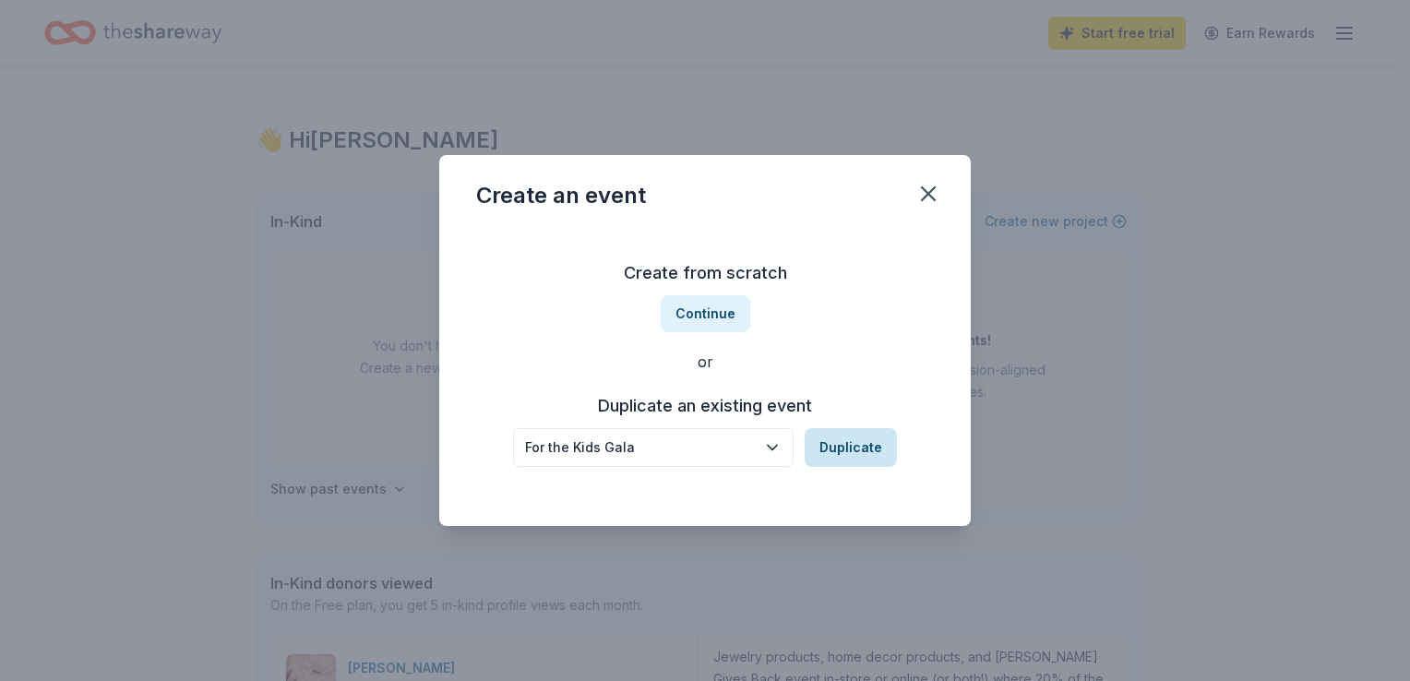
click at [828, 444] on button "Duplicate" at bounding box center [851, 447] width 92 height 39
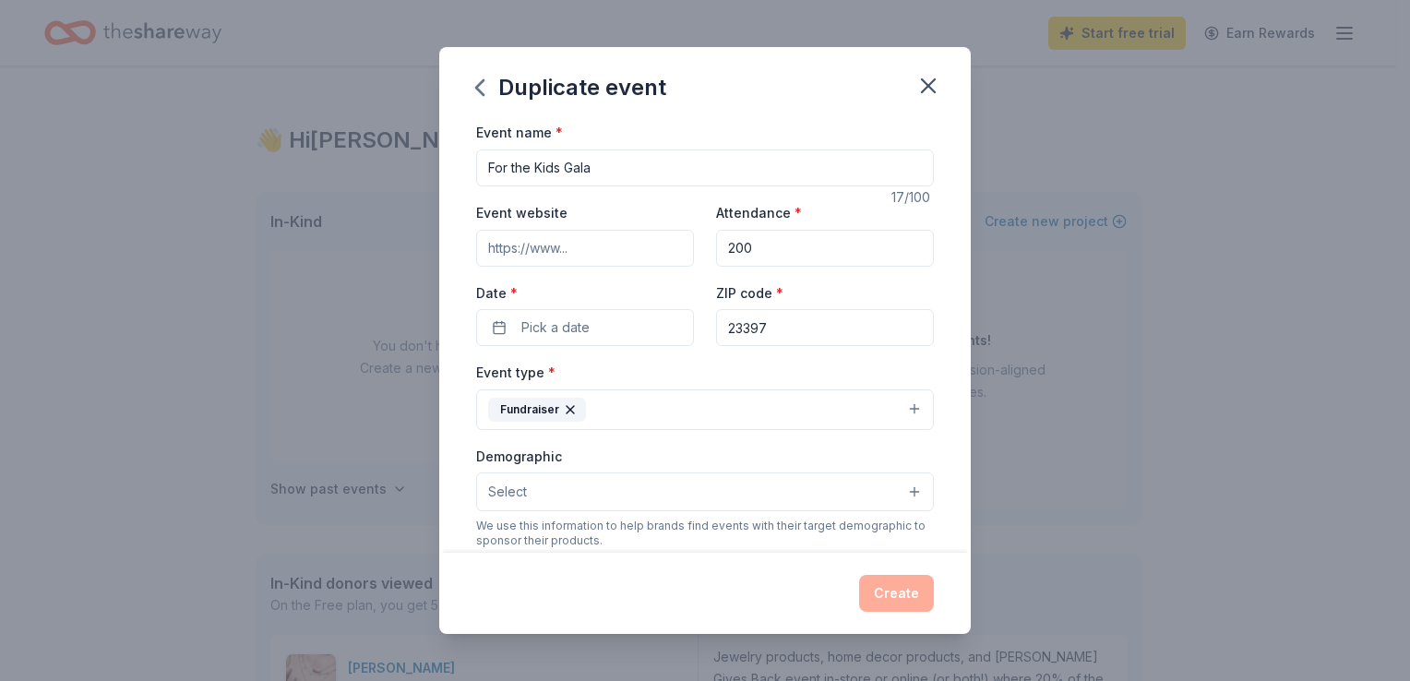
scroll to position [21, 0]
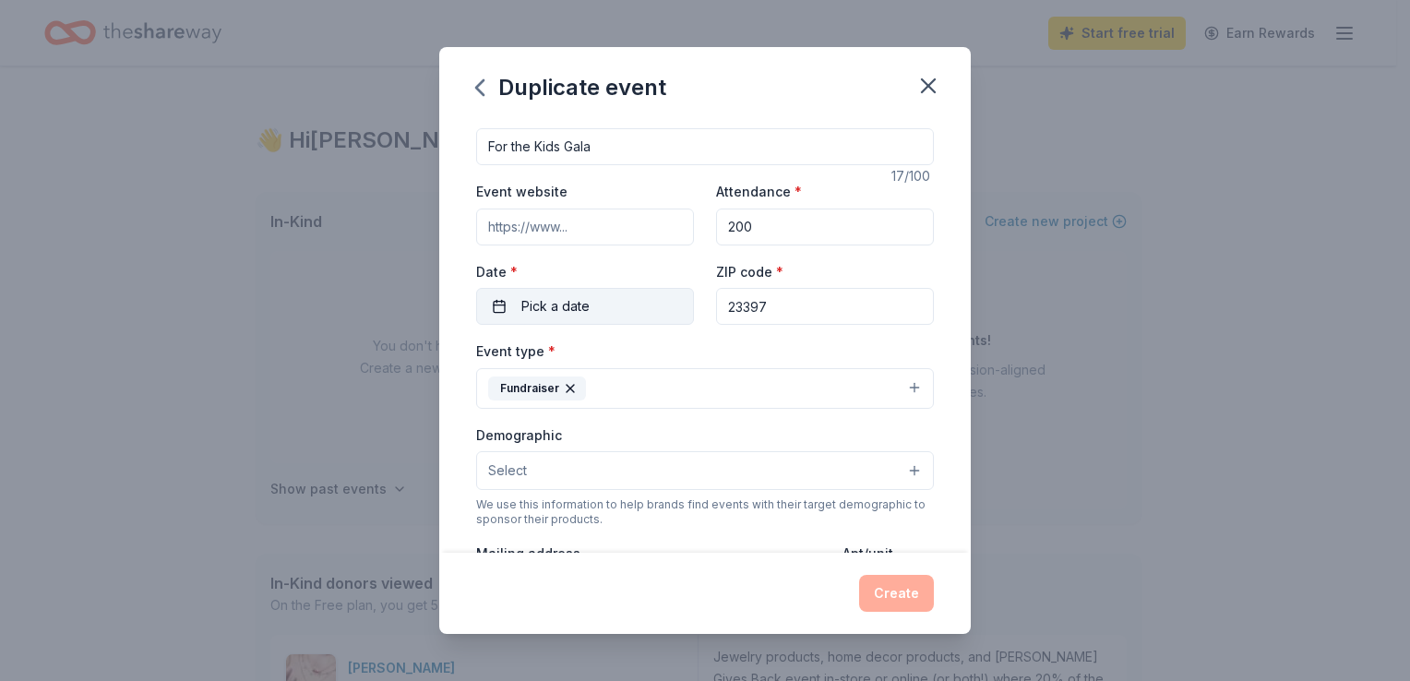
click at [592, 307] on button "Pick a date" at bounding box center [585, 306] width 218 height 37
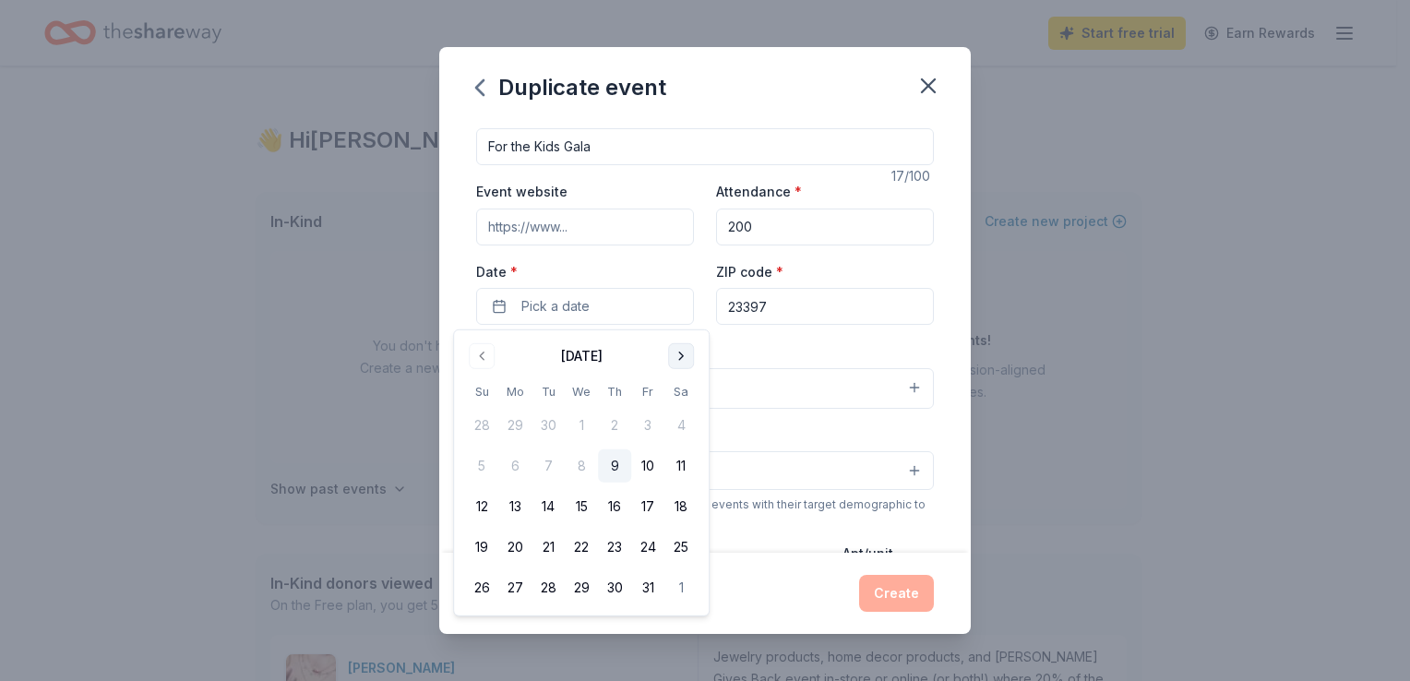
click at [688, 356] on button "Go to next month" at bounding box center [681, 356] width 26 height 26
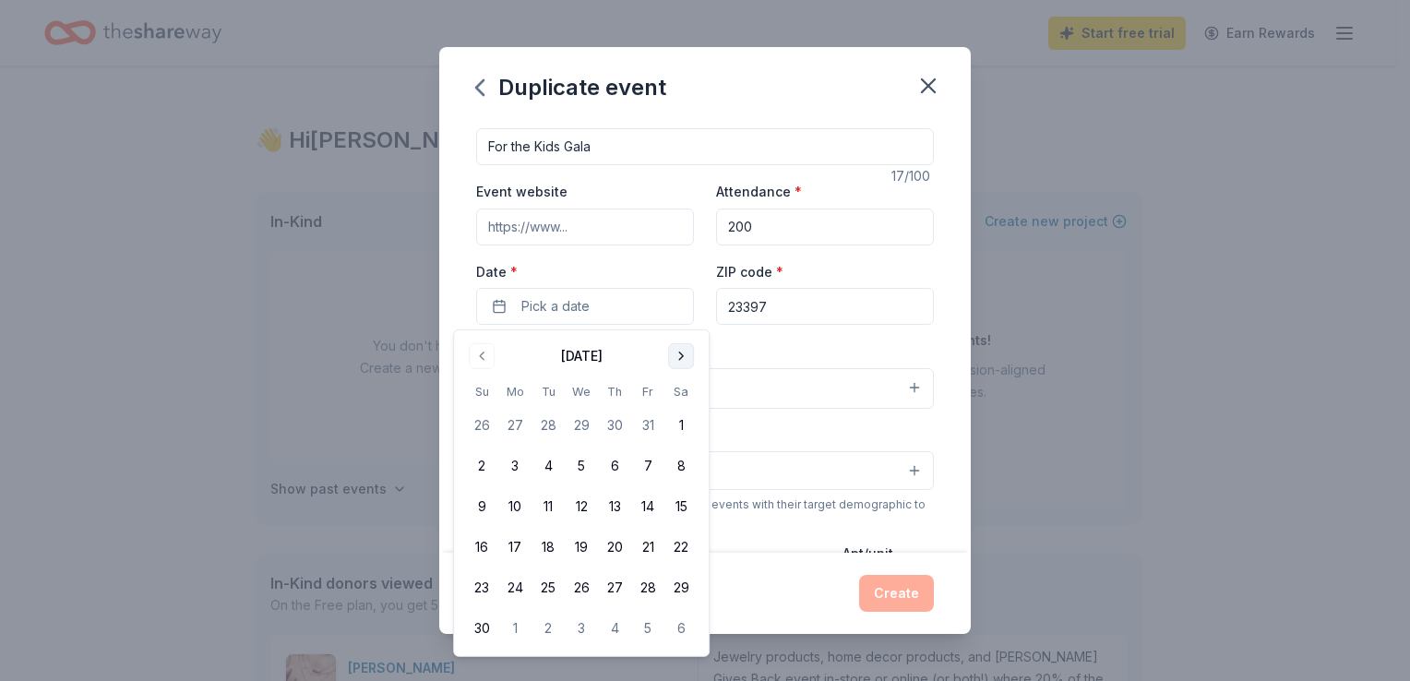
click at [688, 356] on button "Go to next month" at bounding box center [681, 356] width 26 height 26
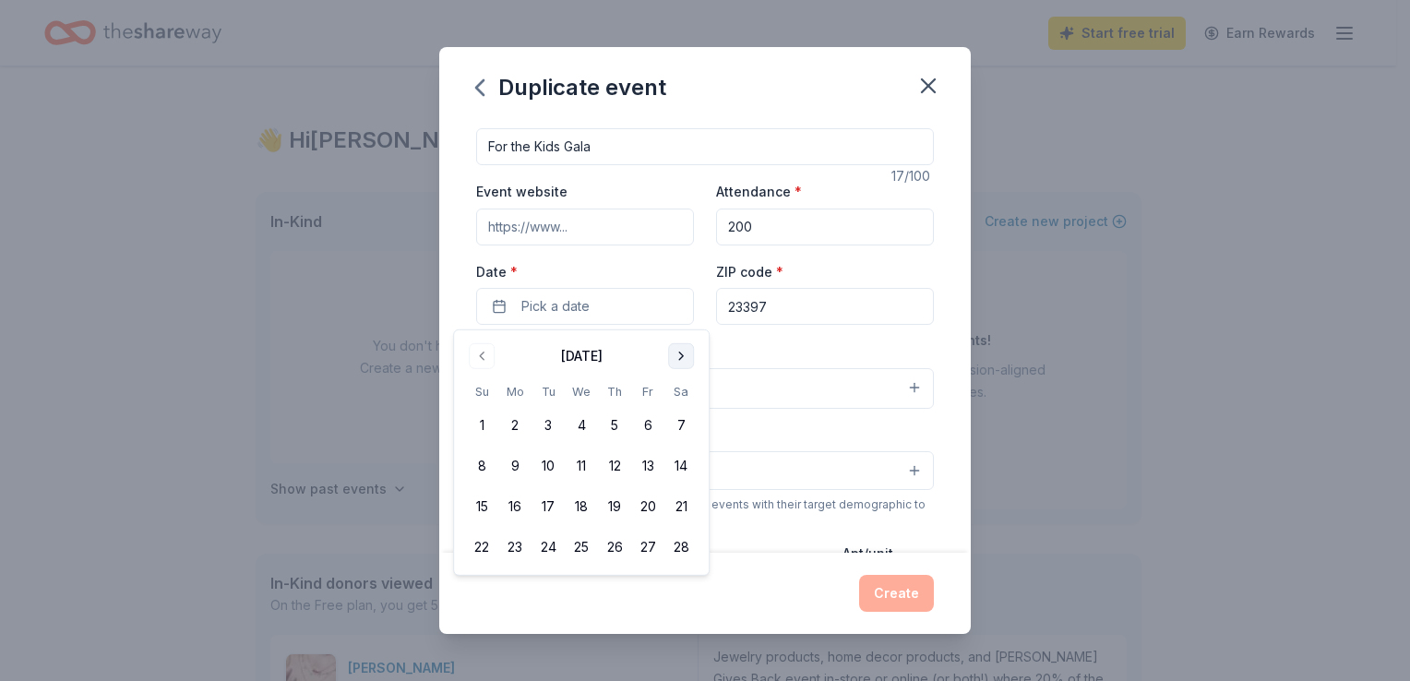
click at [688, 356] on button "Go to next month" at bounding box center [681, 356] width 26 height 26
click at [689, 460] on button "14" at bounding box center [680, 465] width 33 height 33
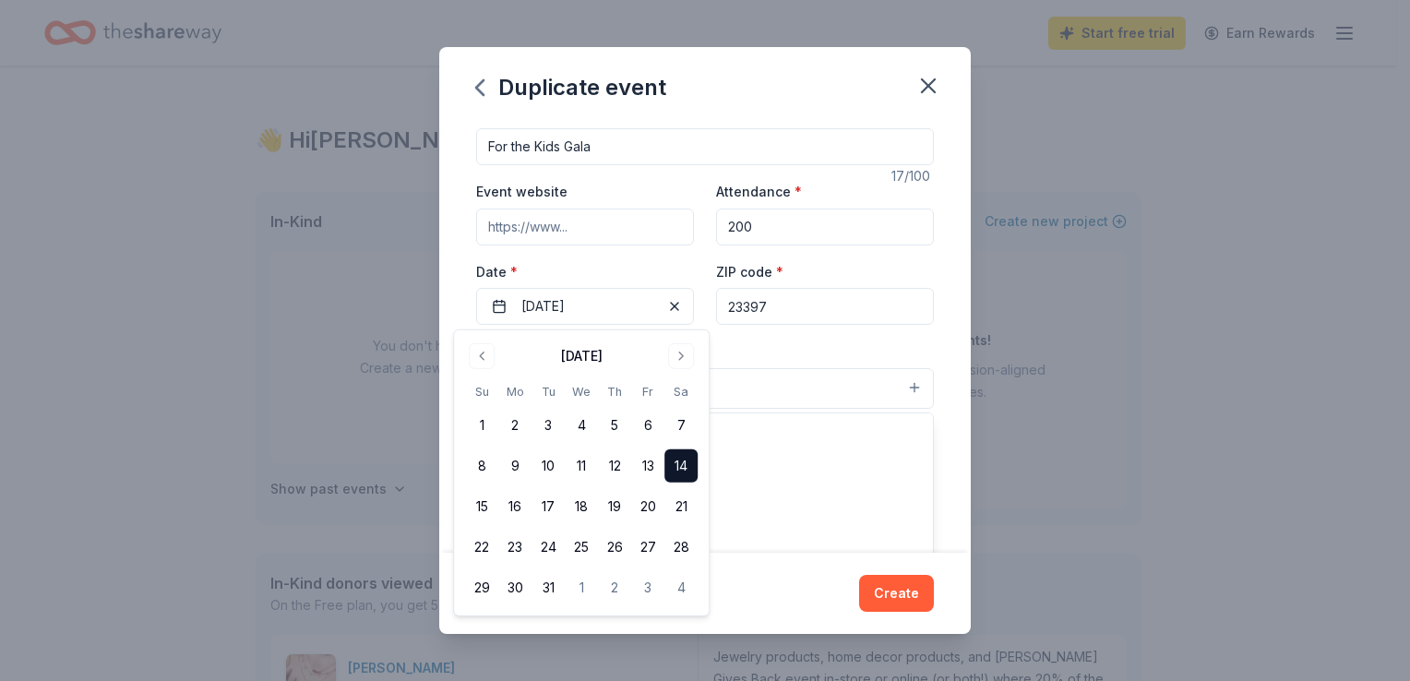
click at [790, 401] on button "Fundraiser" at bounding box center [705, 388] width 458 height 41
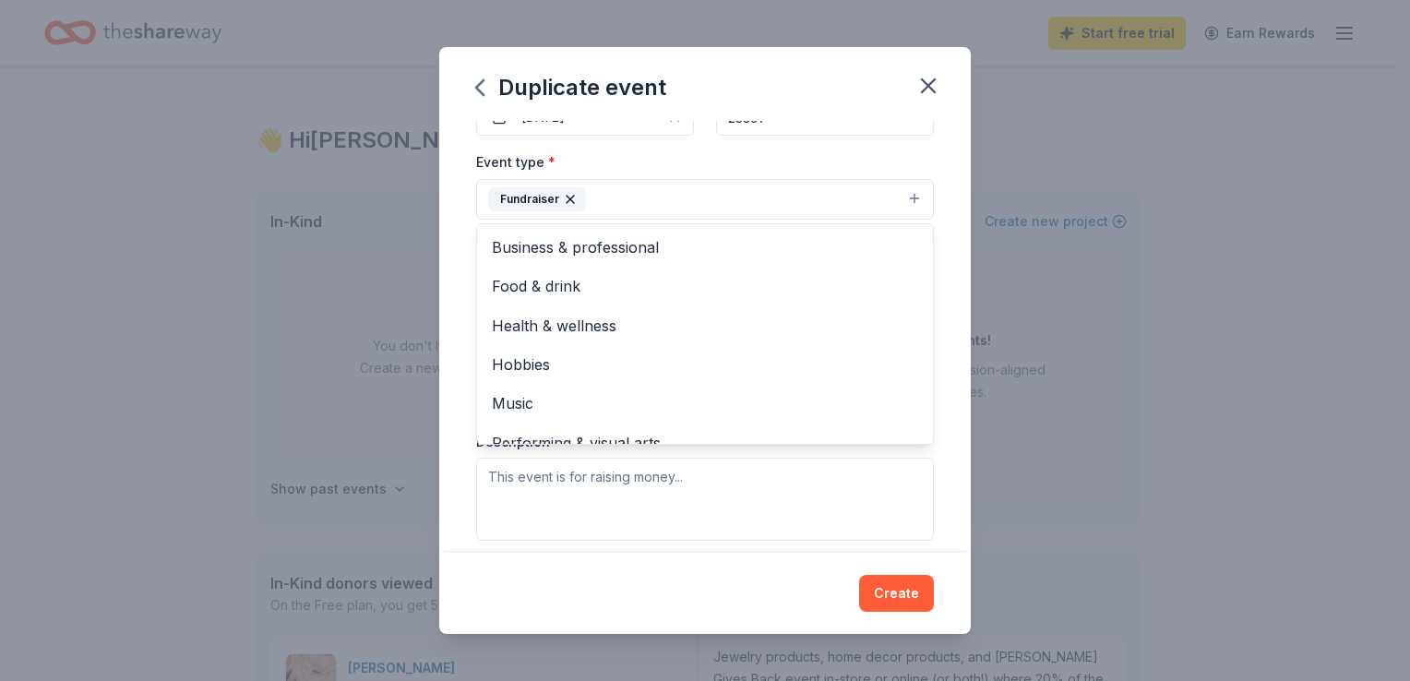
scroll to position [224, 0]
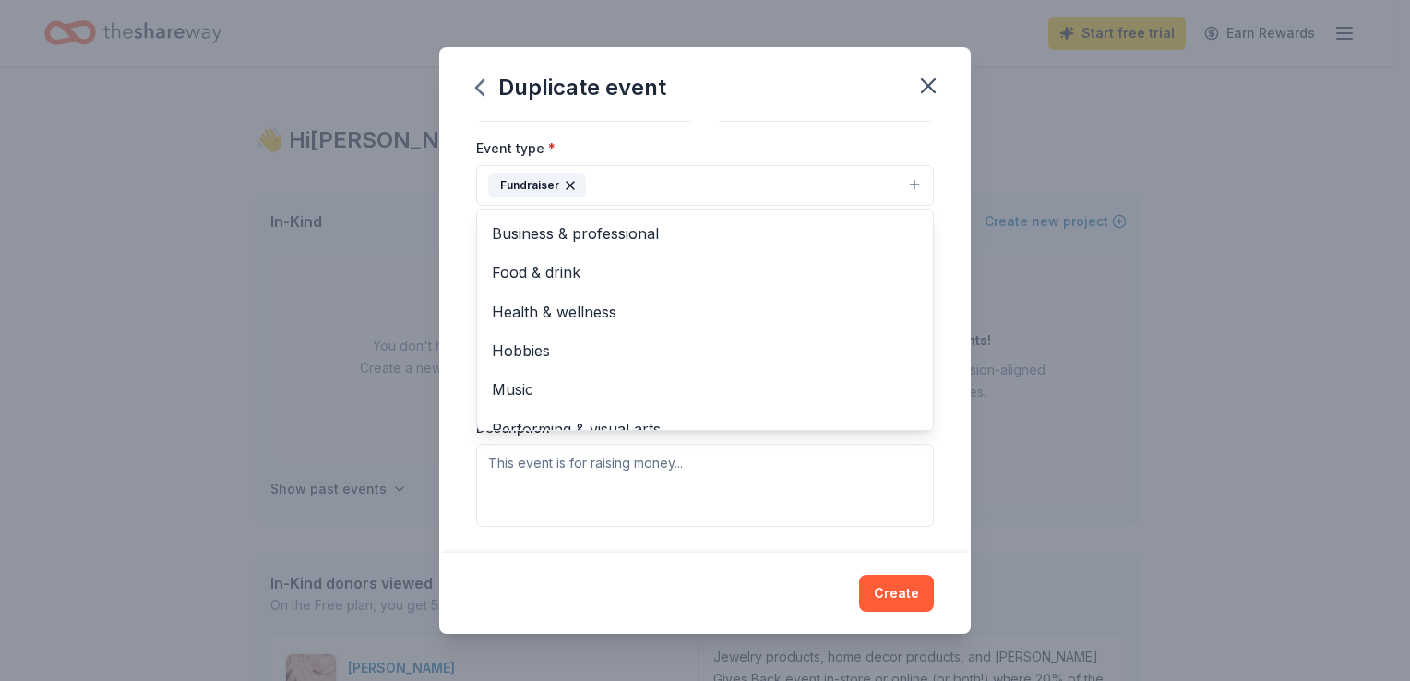
click at [940, 319] on div "Event name * For the Kids Gala 17 /100 Event website Attendance * 200 Date * [D…" at bounding box center [705, 336] width 532 height 431
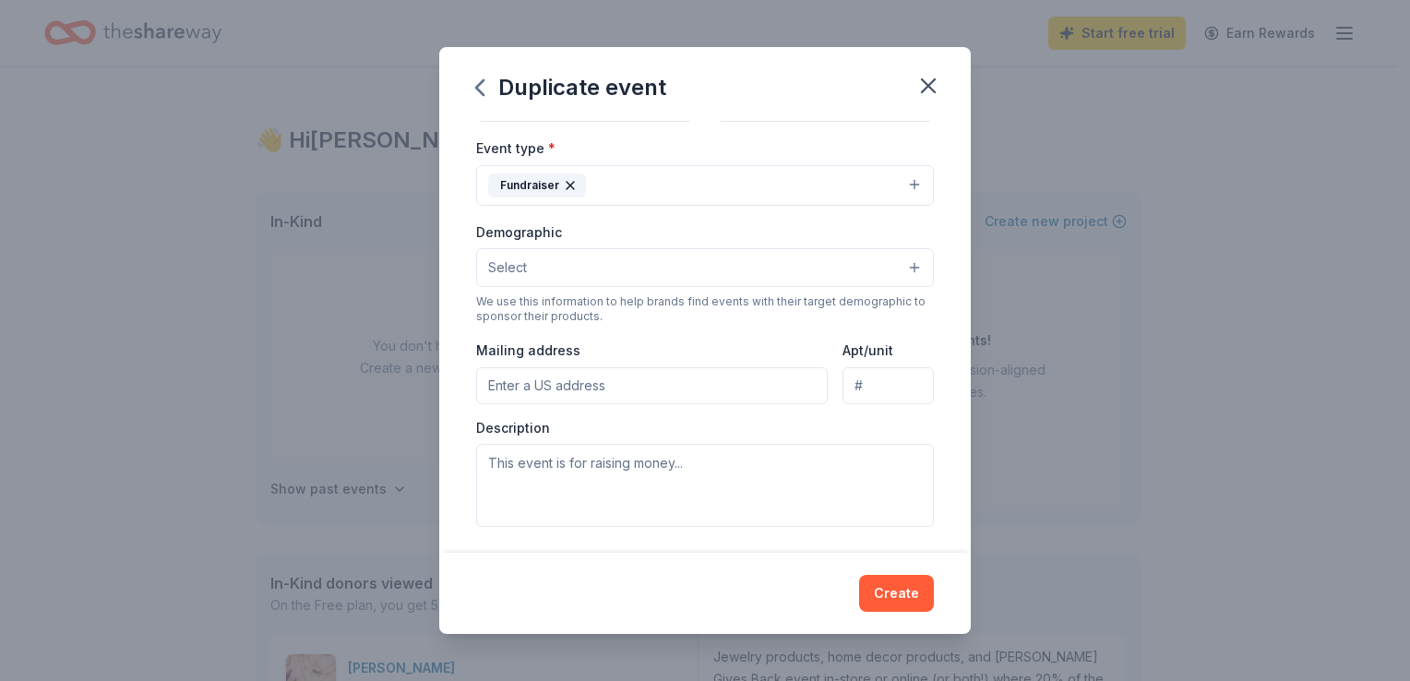
click at [841, 268] on button "Select" at bounding box center [705, 267] width 458 height 39
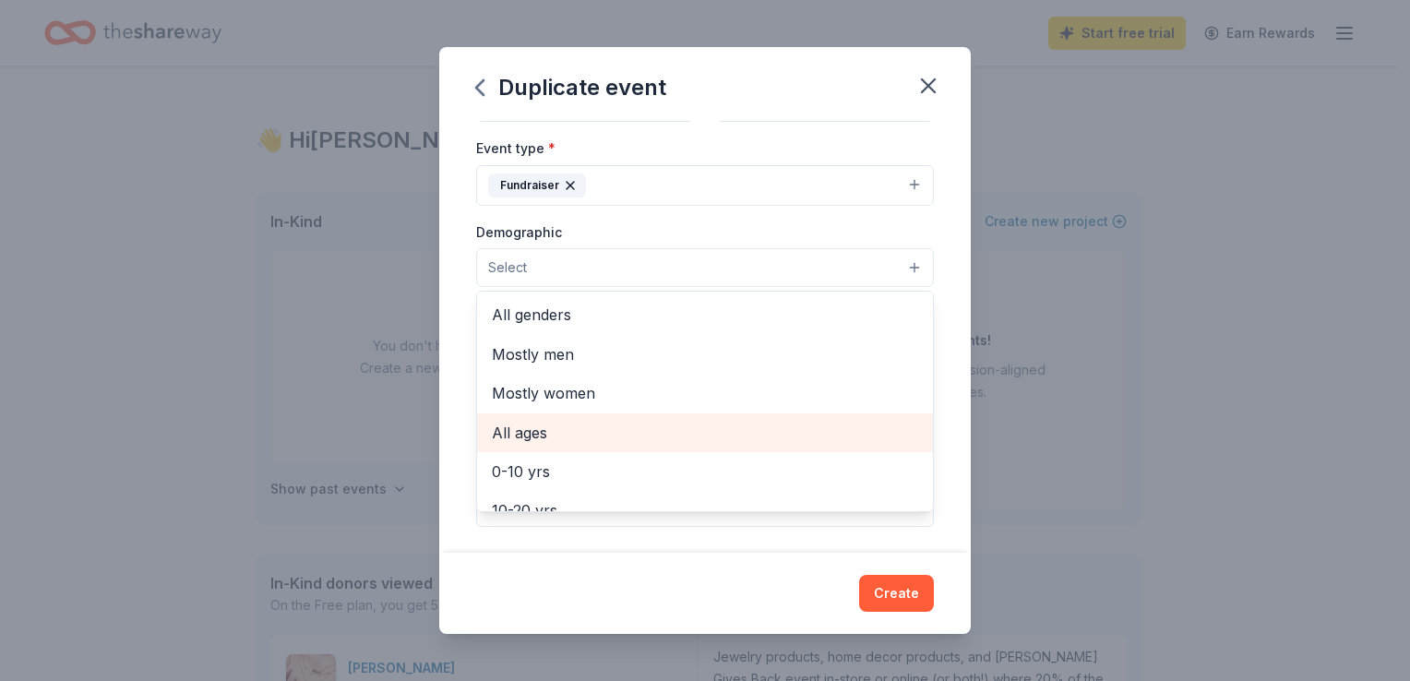
click at [796, 423] on span "All ages" at bounding box center [705, 433] width 426 height 24
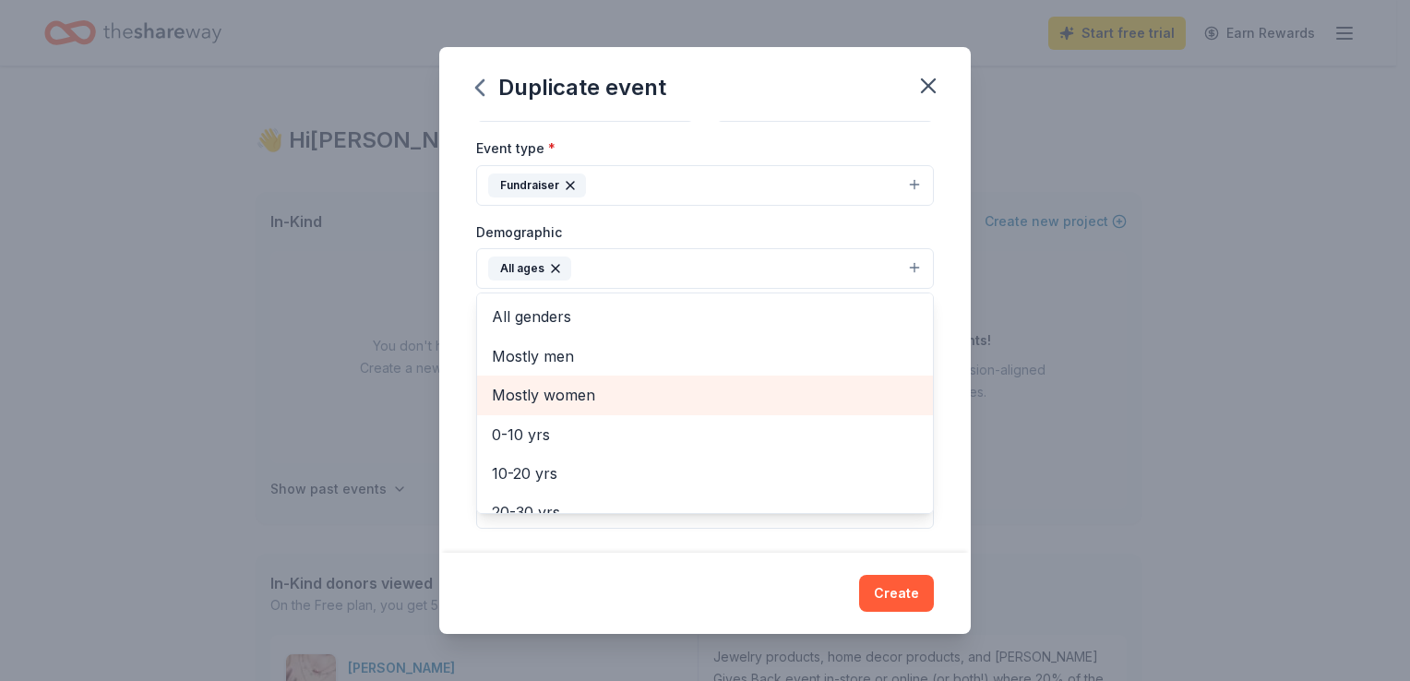
click at [843, 401] on span "Mostly women" at bounding box center [705, 395] width 426 height 24
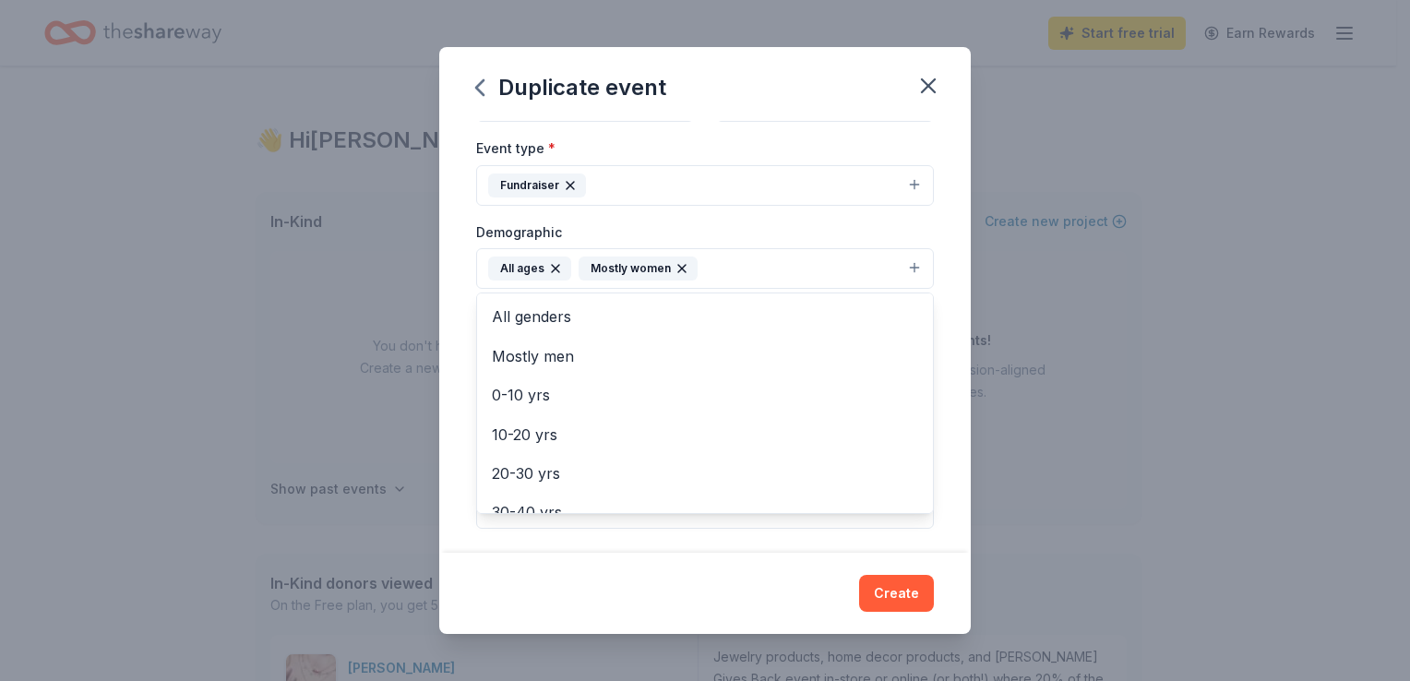
click at [931, 363] on div "Event name * For the Kids Gala 17 /100 Event website Attendance * 200 Date * [D…" at bounding box center [705, 336] width 532 height 431
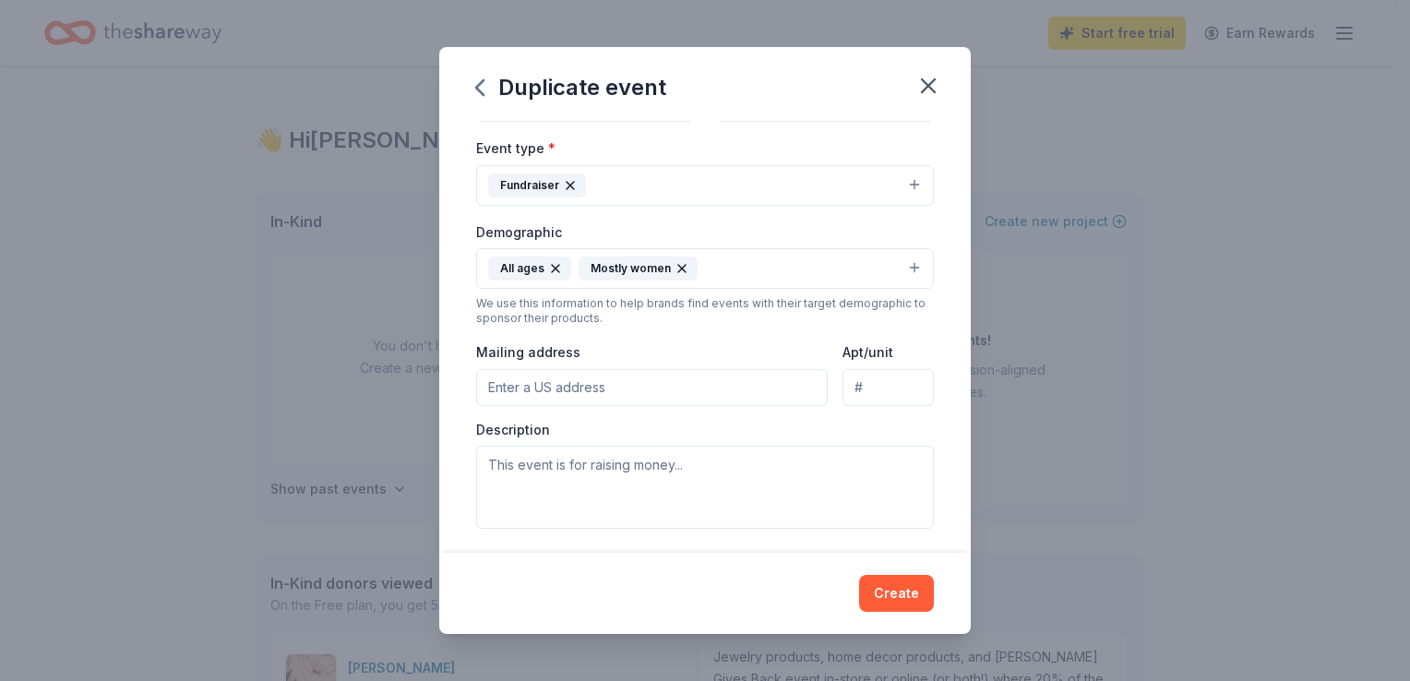
click at [773, 378] on input "Mailing address" at bounding box center [652, 387] width 352 height 37
type input "[STREET_ADDRESS]"
type input "[URL][DOMAIN_NAME]"
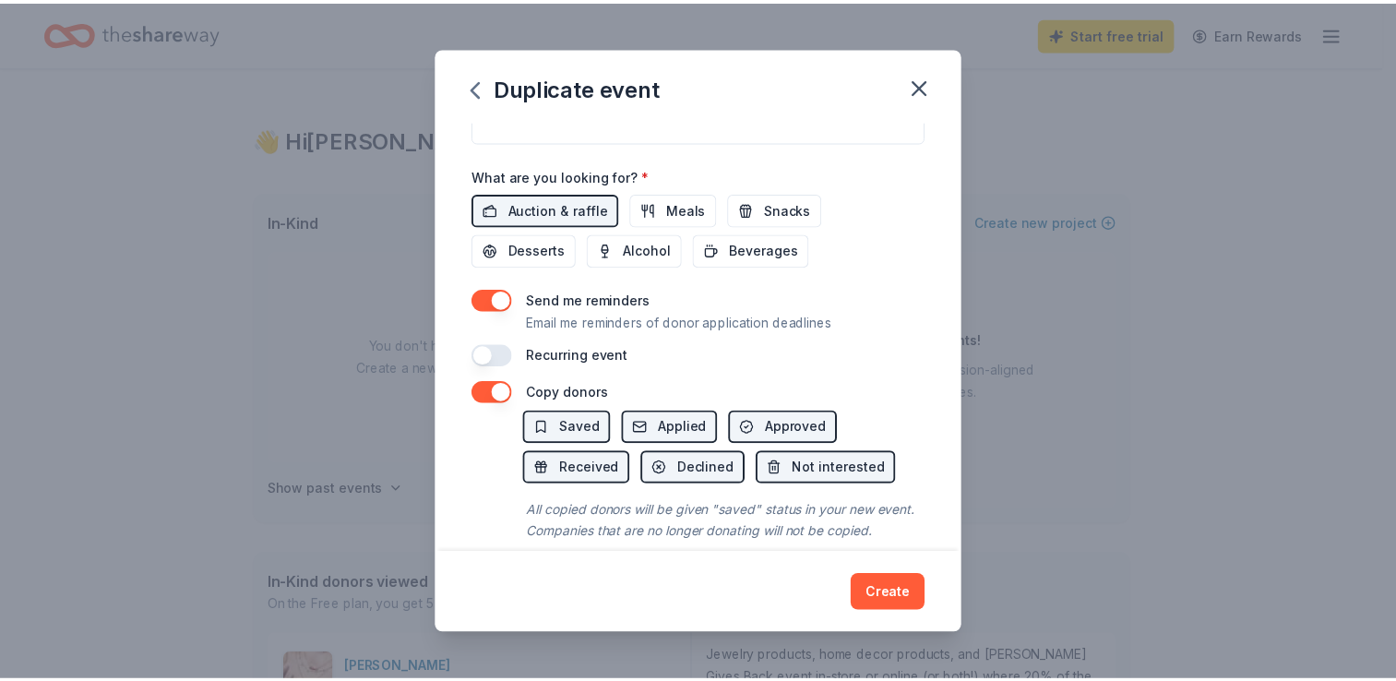
scroll to position [617, 0]
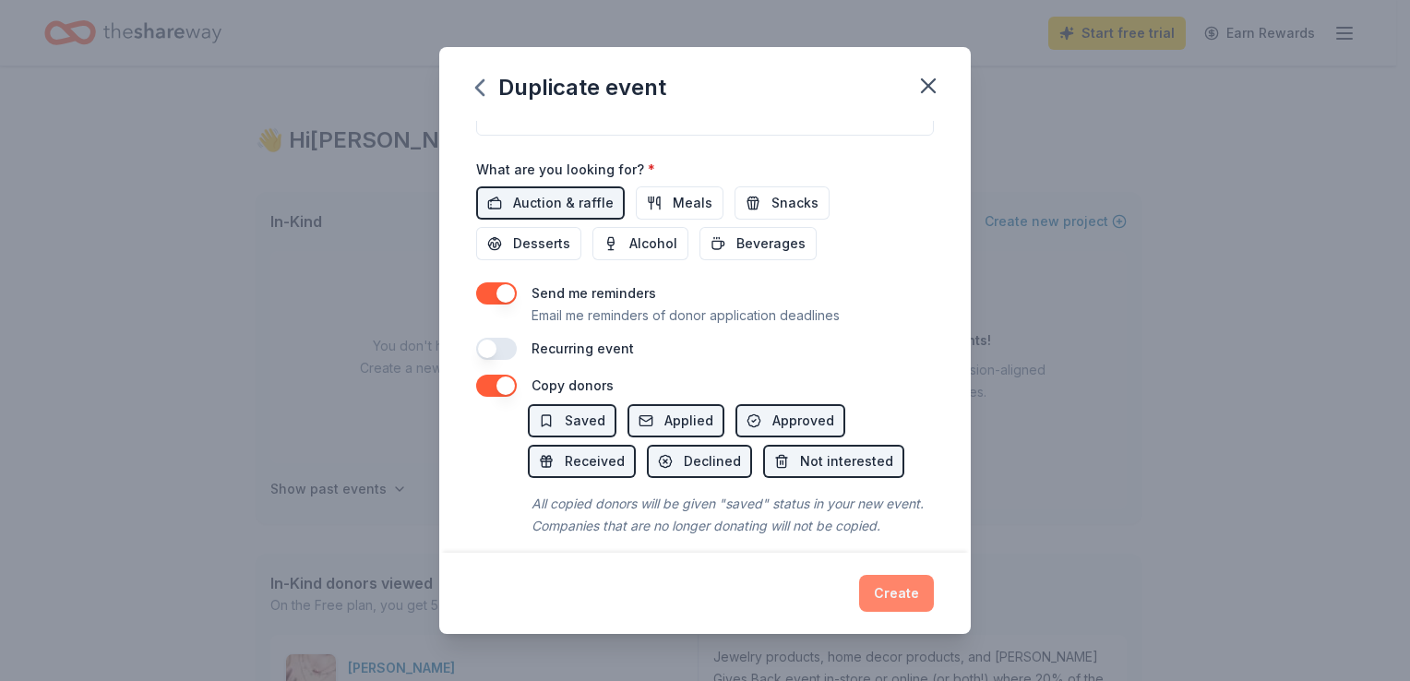
click at [897, 590] on button "Create" at bounding box center [896, 593] width 75 height 37
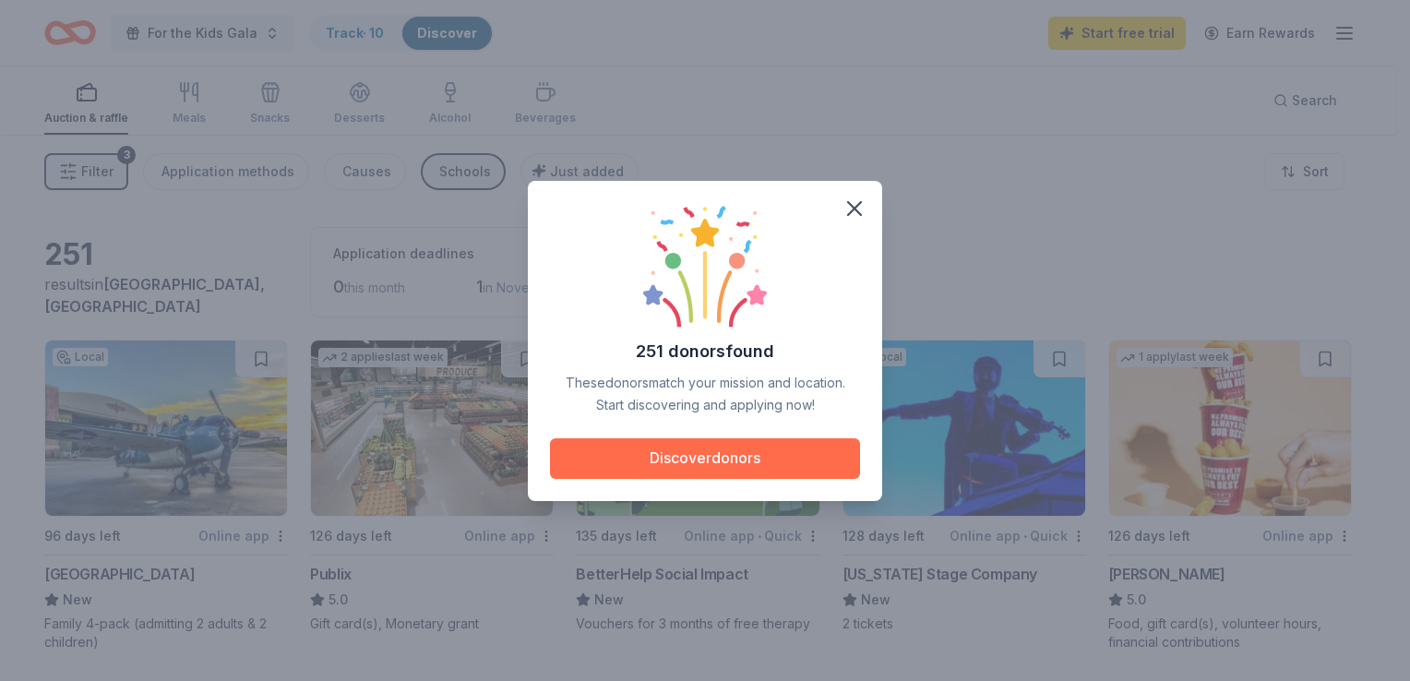
click at [793, 469] on button "Discover donors" at bounding box center [705, 458] width 310 height 41
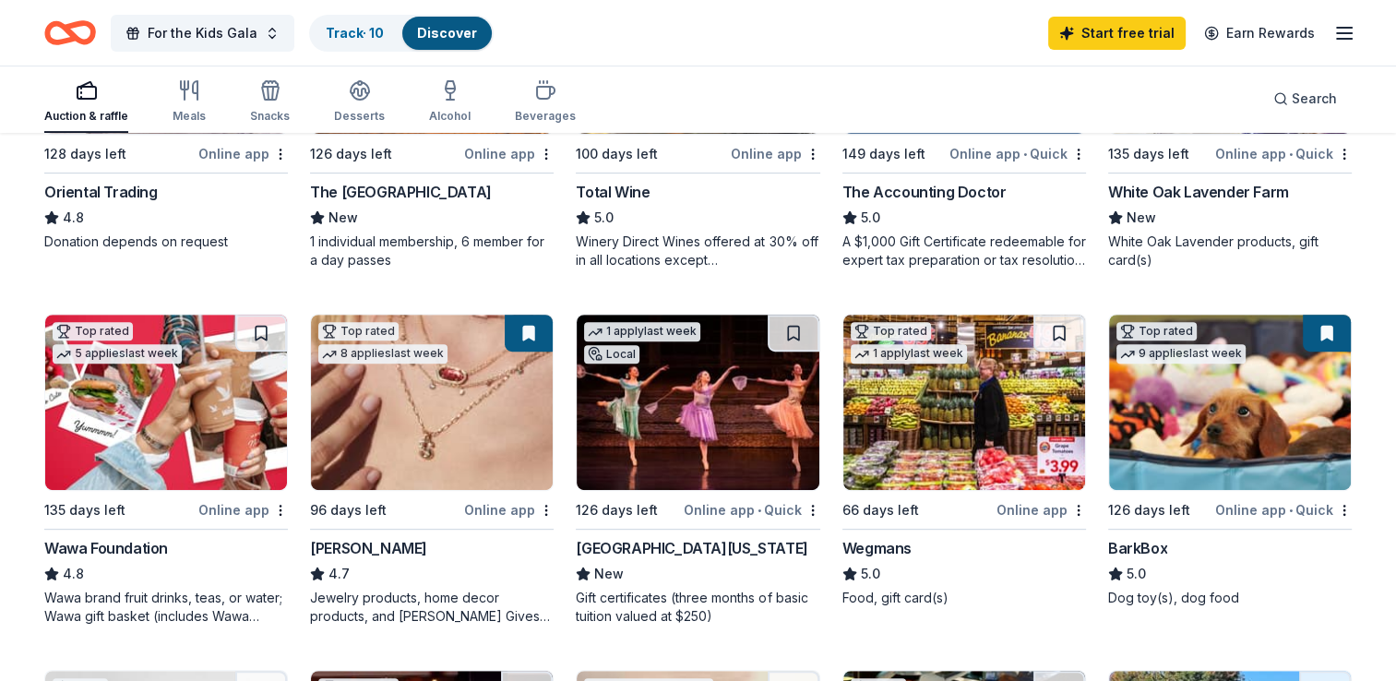
scroll to position [775, 0]
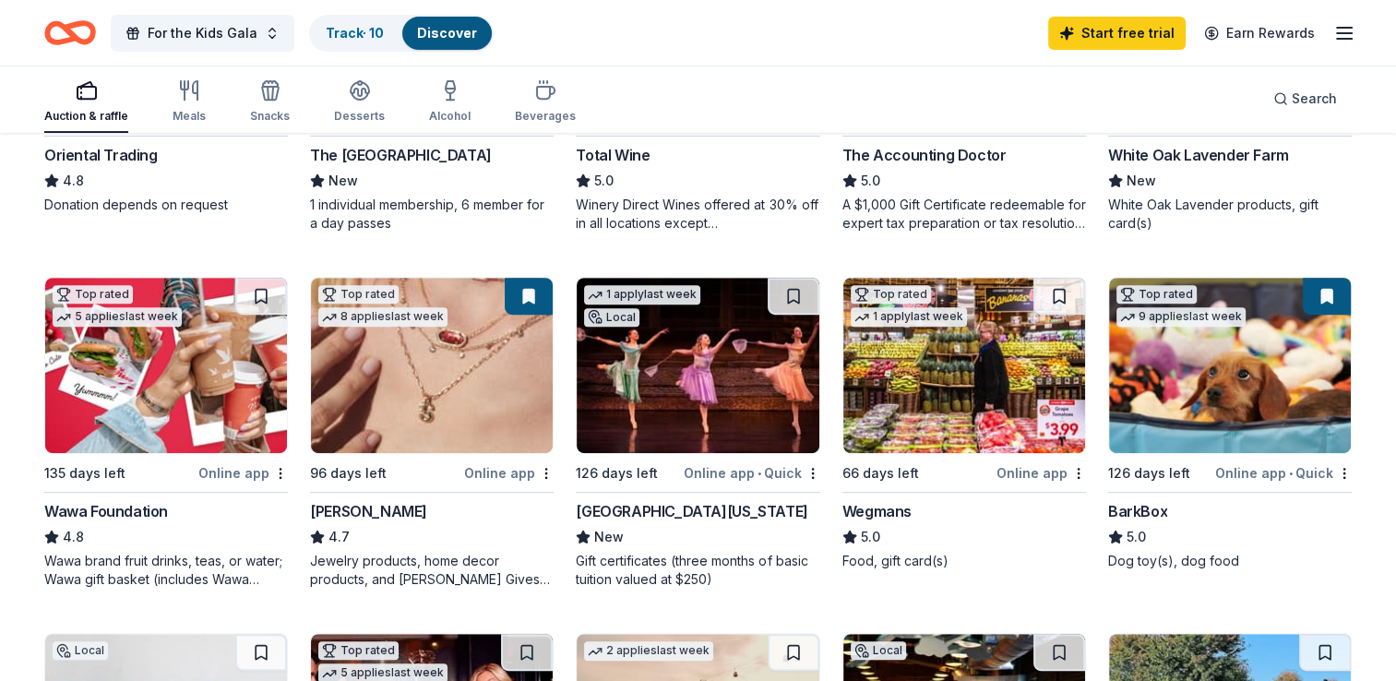
click at [473, 360] on img at bounding box center [432, 365] width 242 height 175
